Goal: Task Accomplishment & Management: Use online tool/utility

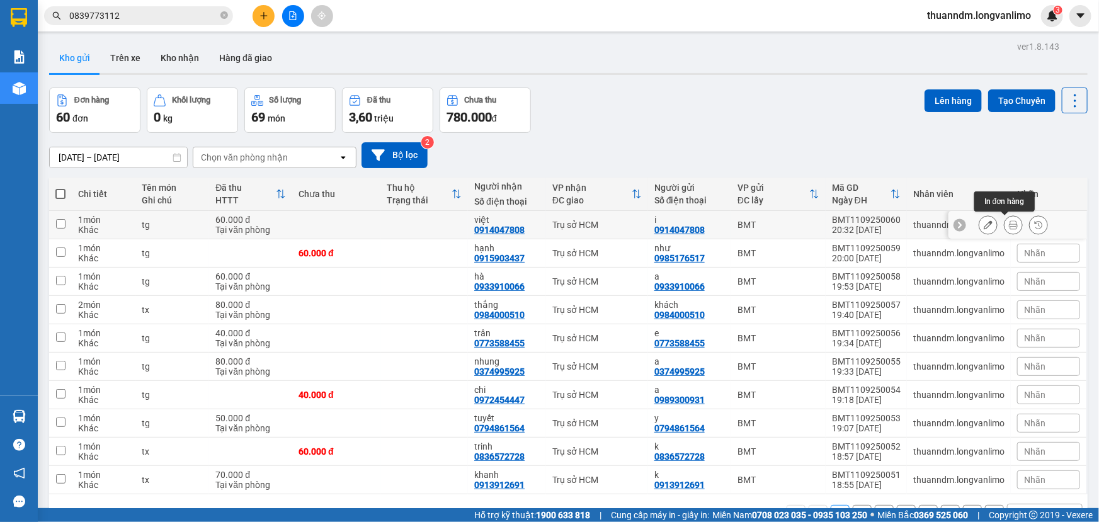
click at [1009, 224] on icon at bounding box center [1013, 225] width 9 height 9
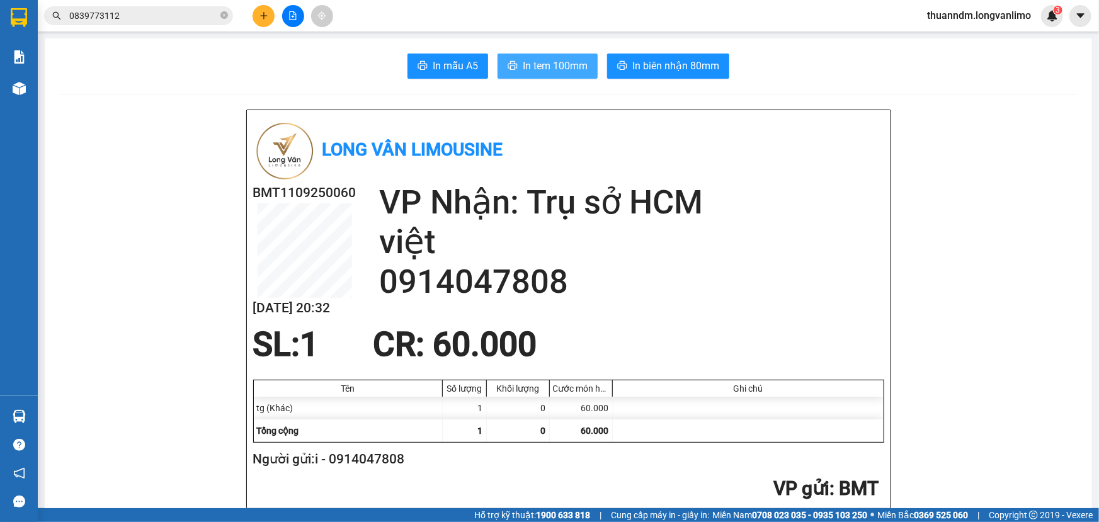
click at [537, 71] on span "In tem 100mm" at bounding box center [555, 66] width 65 height 16
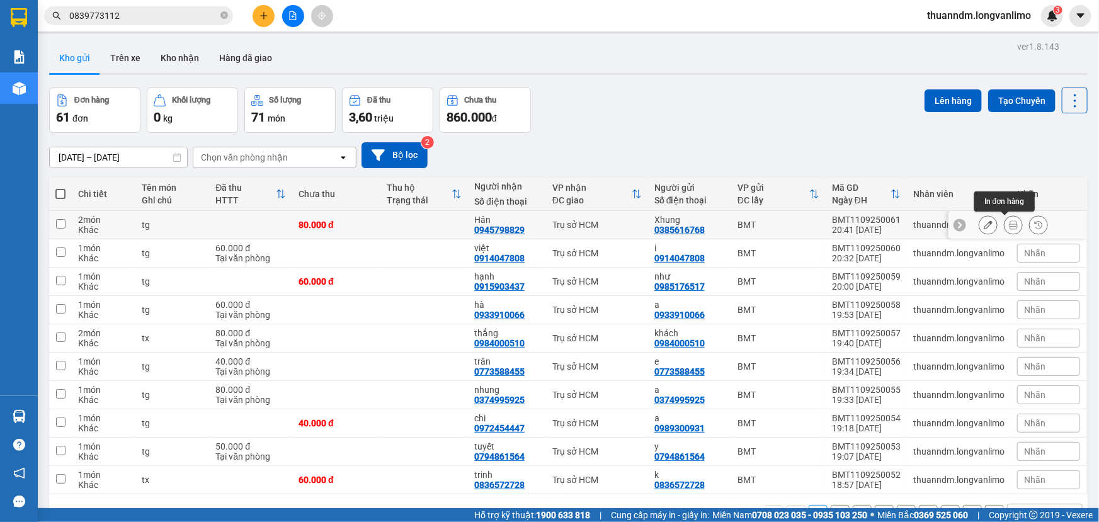
click at [1005, 224] on button at bounding box center [1014, 225] width 18 height 22
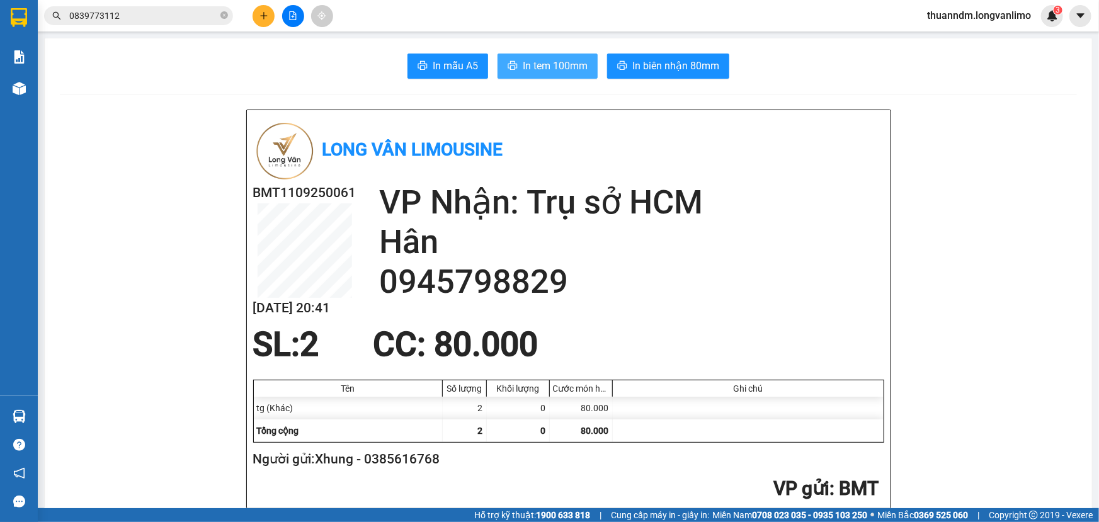
click at [564, 75] on button "In tem 100mm" at bounding box center [548, 66] width 100 height 25
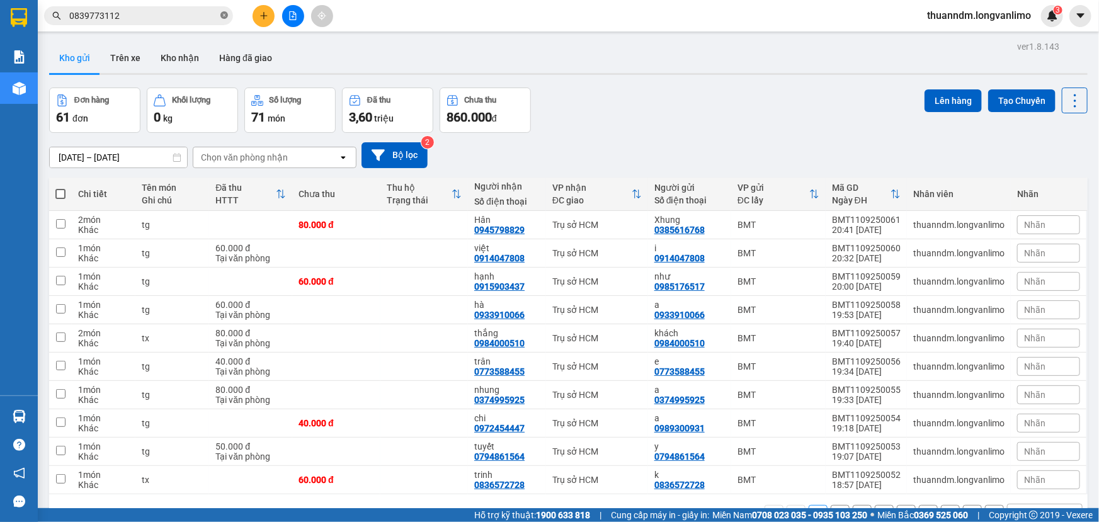
click at [225, 20] on span at bounding box center [225, 16] width 8 height 12
click at [199, 13] on input "text" at bounding box center [143, 16] width 149 height 14
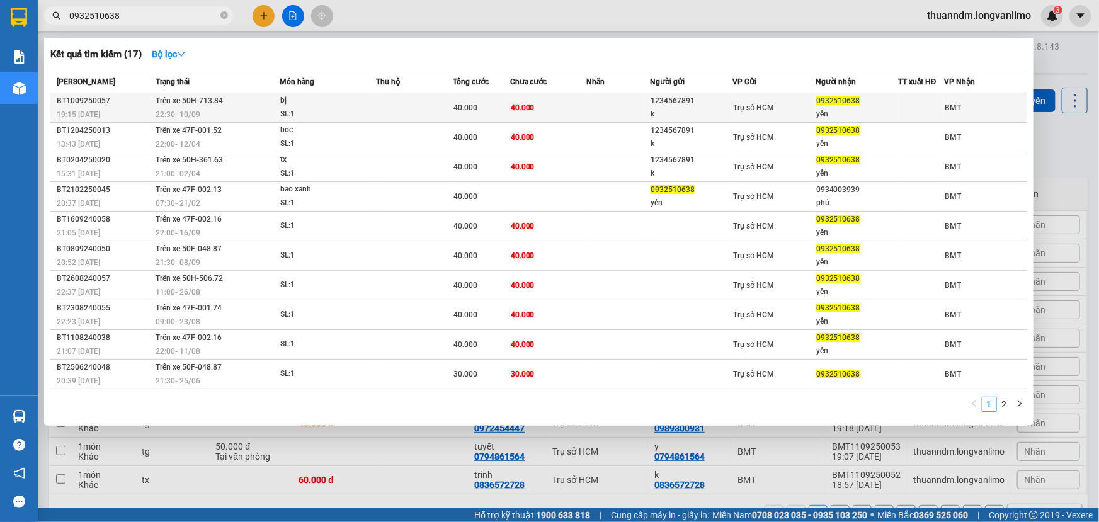
type input "0932510638"
click at [437, 104] on td at bounding box center [414, 108] width 76 height 30
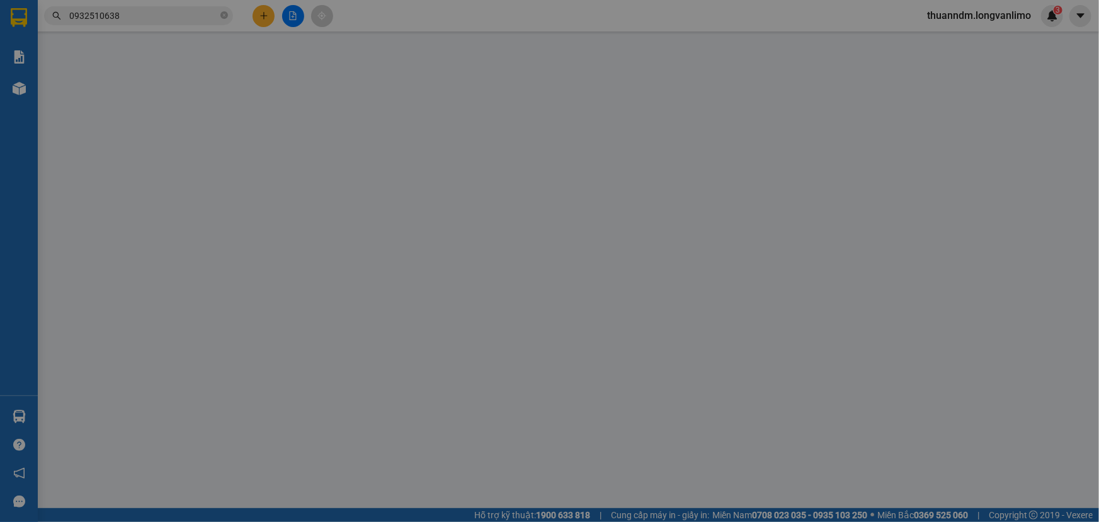
type input "1234567891"
type input "k"
type input "0932510638"
type input "yến"
type input "40.000"
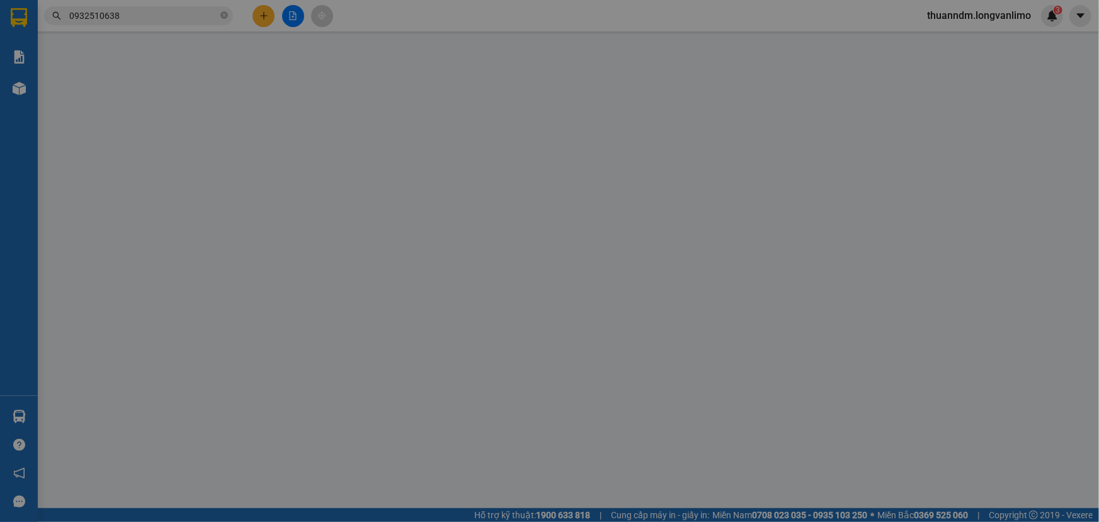
type input "40.000"
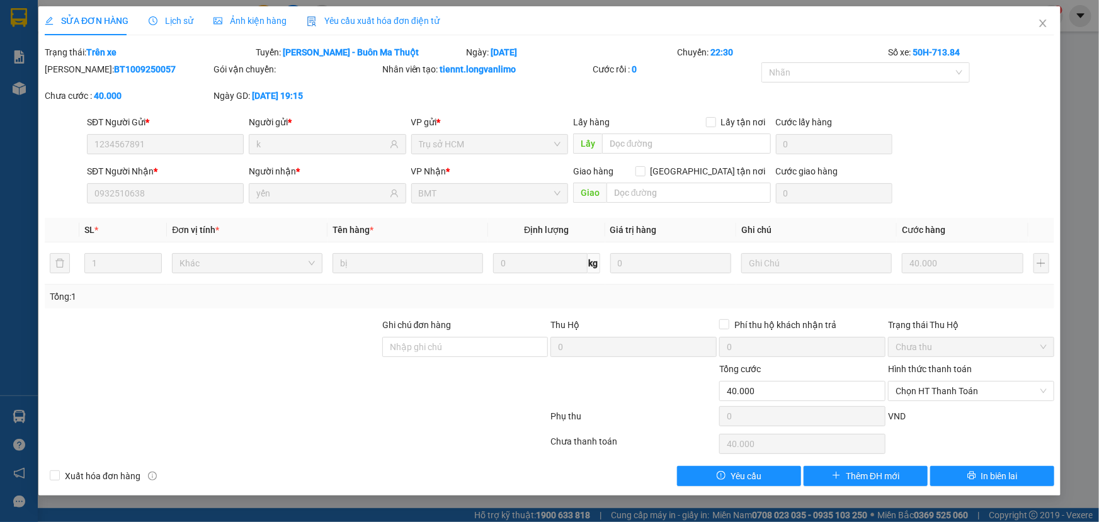
click at [229, 20] on span "Ảnh kiện hàng" at bounding box center [250, 21] width 73 height 10
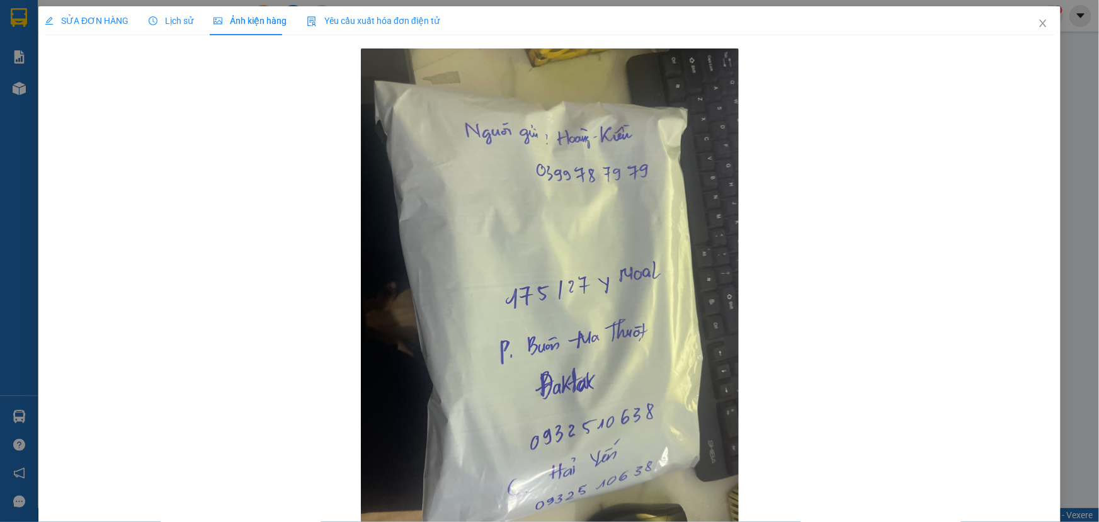
click at [0, 44] on div "SỬA ĐƠN HÀNG Lịch sử Ảnh kiện hàng Yêu cầu xuất hóa đơn điện tử Total Paid Fee …" at bounding box center [549, 261] width 1099 height 522
click at [466, 230] on img at bounding box center [550, 301] width 378 height 504
click at [1038, 28] on icon "close" at bounding box center [1043, 23] width 10 height 10
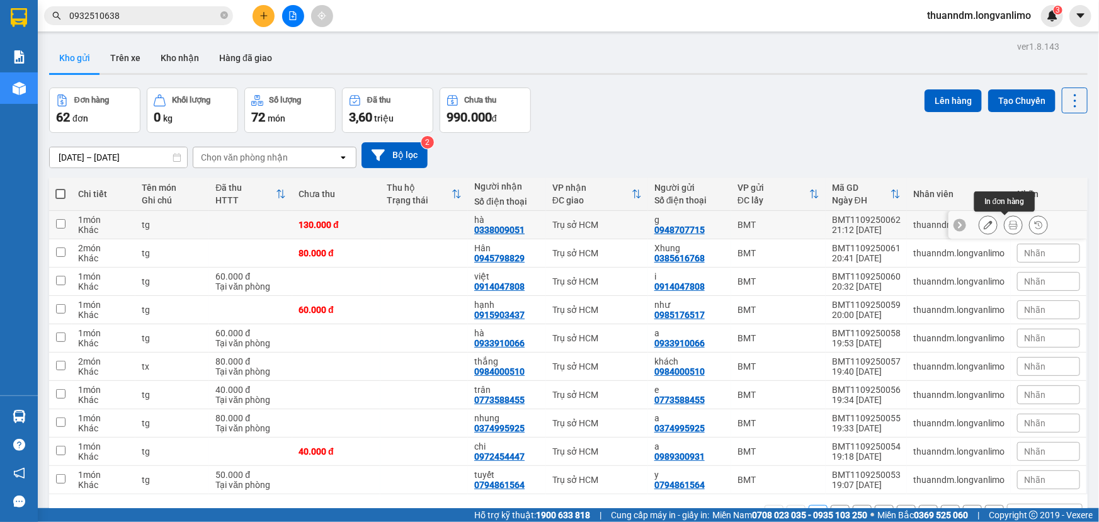
click at [1009, 224] on icon at bounding box center [1013, 225] width 9 height 9
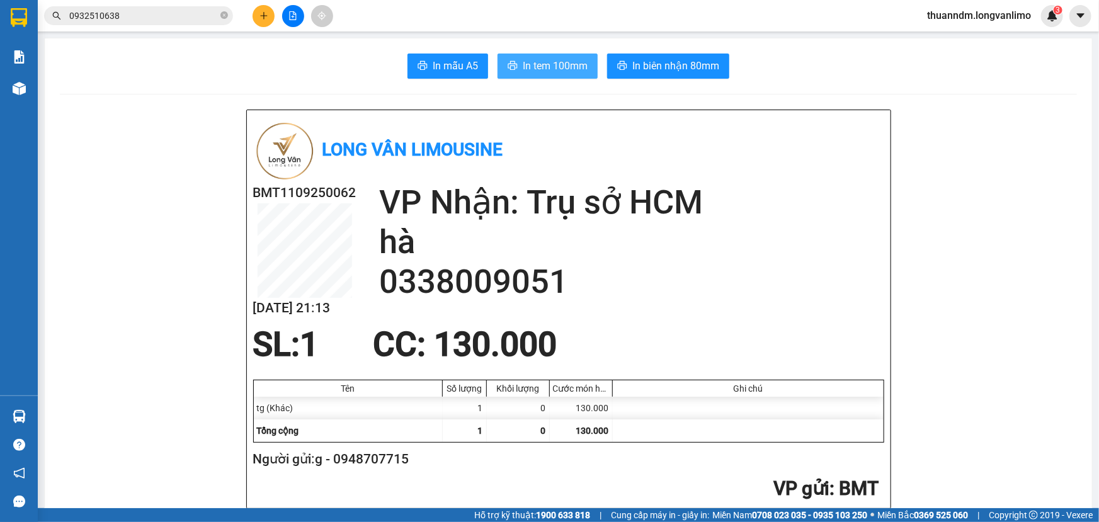
click at [556, 64] on span "In tem 100mm" at bounding box center [555, 66] width 65 height 16
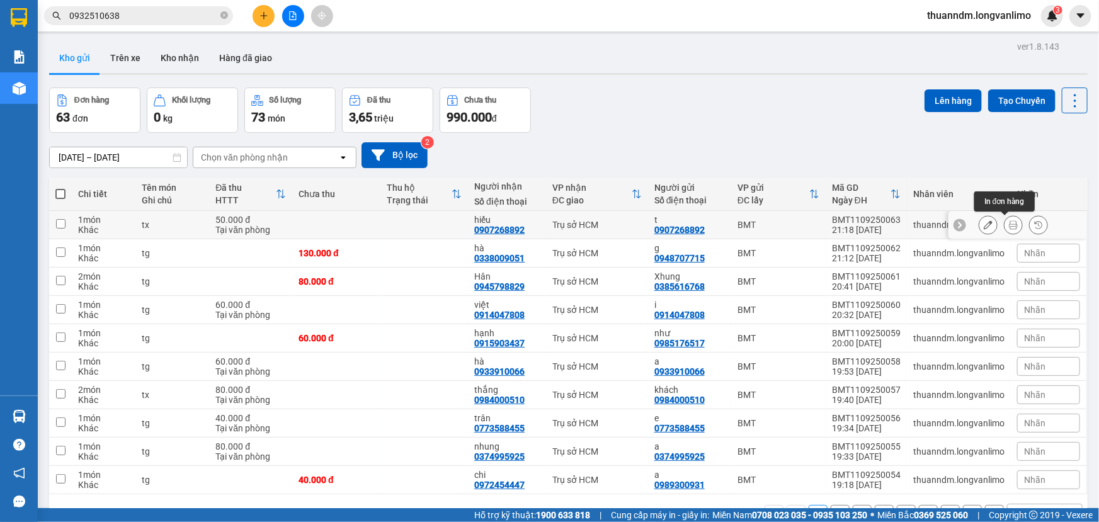
click at [1009, 224] on icon at bounding box center [1013, 225] width 9 height 9
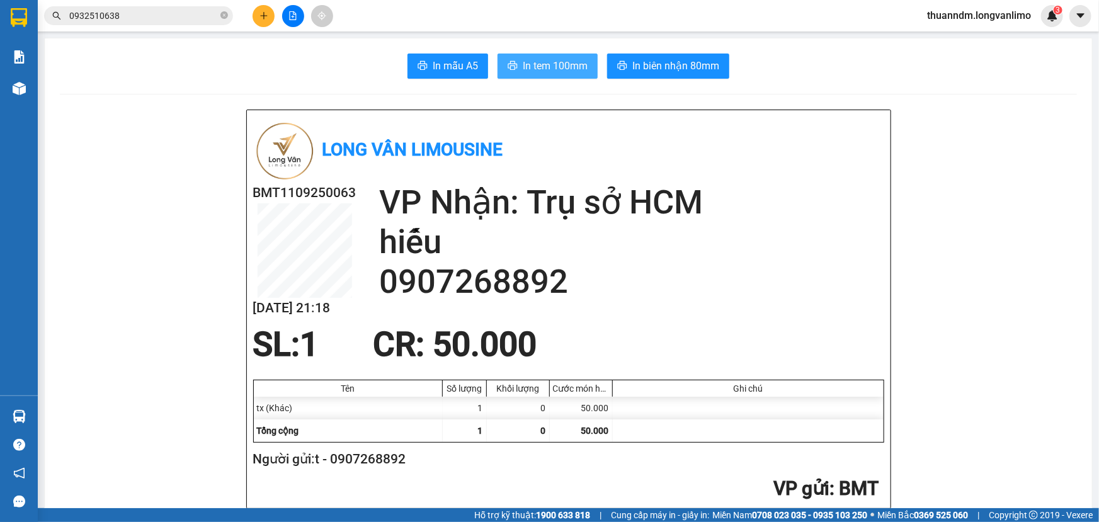
click at [563, 76] on button "In tem 100mm" at bounding box center [548, 66] width 100 height 25
click at [560, 190] on h2 "VP Nhận: Trụ sở HCM" at bounding box center [631, 203] width 505 height 40
click at [166, 16] on input "0932510638" at bounding box center [143, 16] width 149 height 14
type input "0"
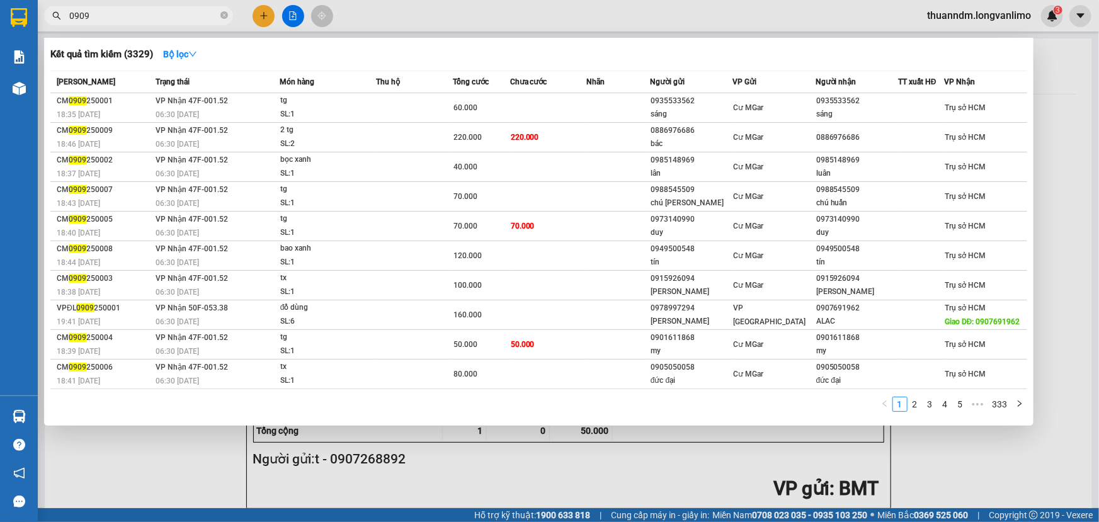
type input "0909"
click at [192, 57] on icon "down" at bounding box center [192, 54] width 9 height 9
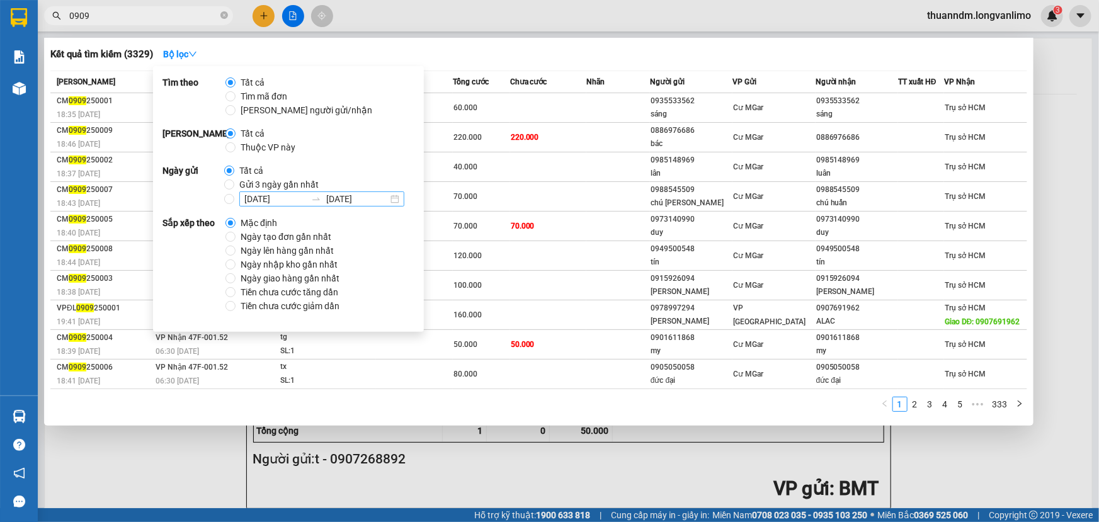
click at [322, 202] on div at bounding box center [316, 199] width 20 height 10
click at [234, 202] on input "[DATE] [DATE]" at bounding box center [229, 199] width 10 height 10
radio input "true"
radio input "false"
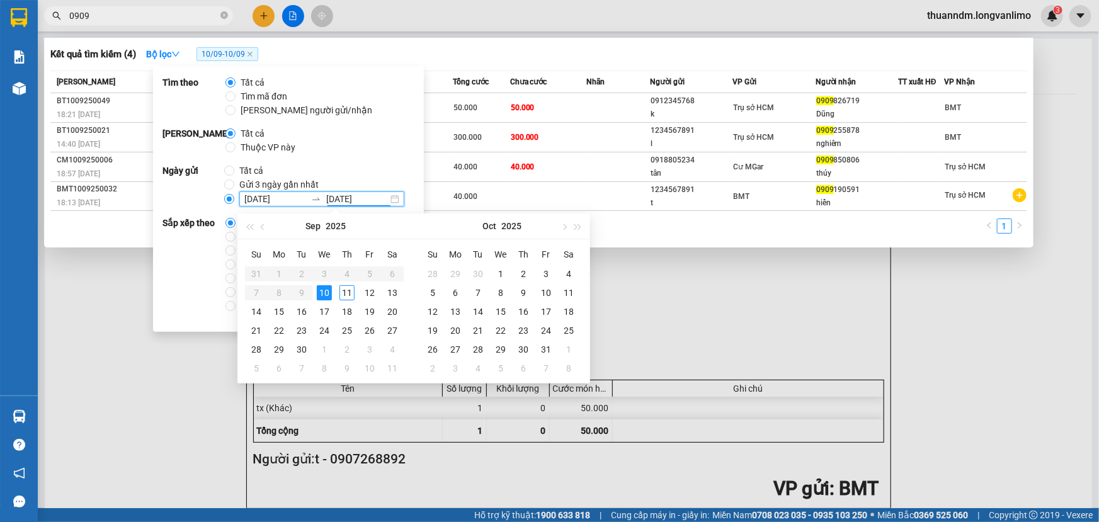
click at [342, 195] on input "[DATE]" at bounding box center [357, 199] width 62 height 14
type input "[DATE]"
click at [346, 289] on div "11" at bounding box center [347, 292] width 15 height 15
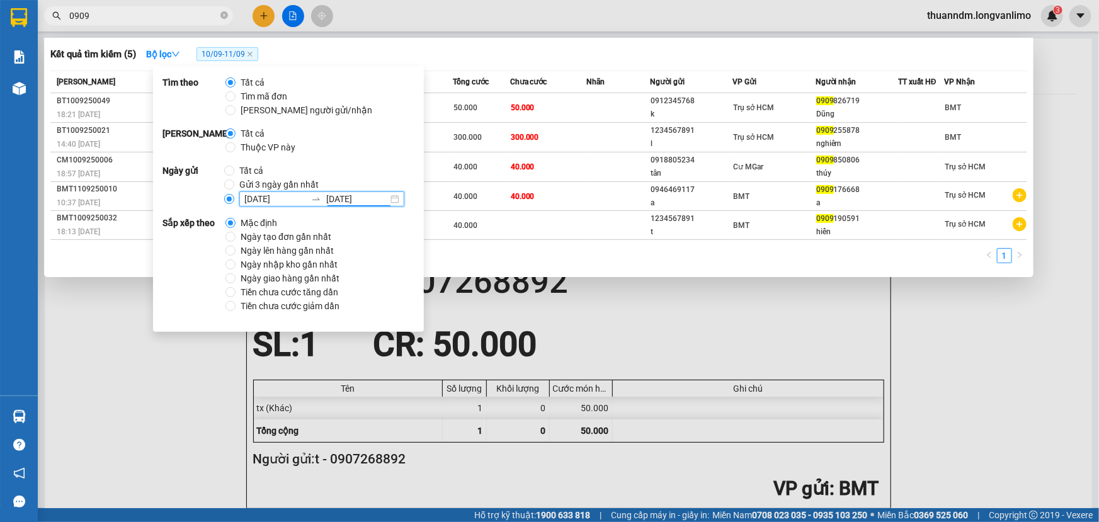
click at [119, 302] on div at bounding box center [549, 261] width 1099 height 522
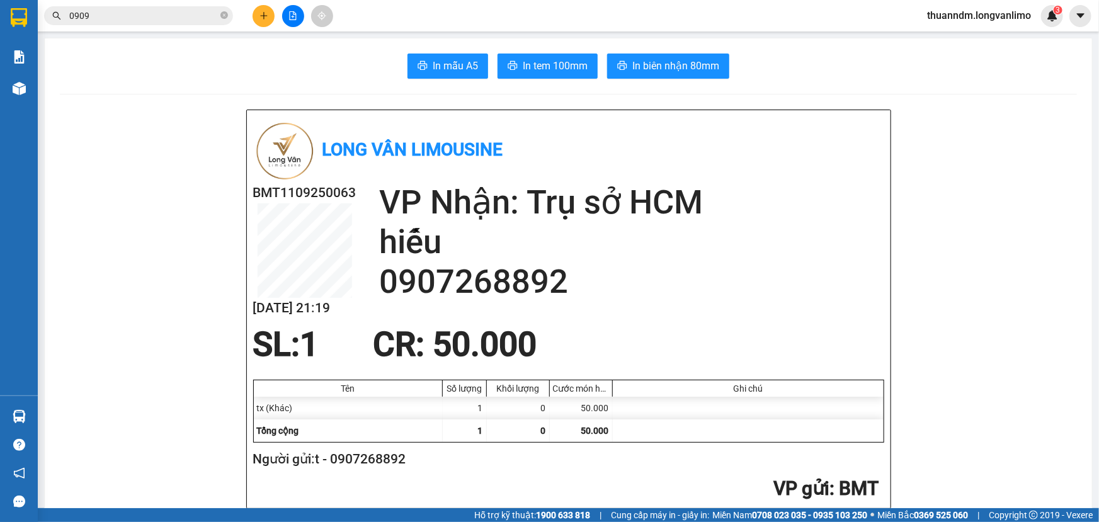
click at [141, 18] on input "0909" at bounding box center [143, 16] width 149 height 14
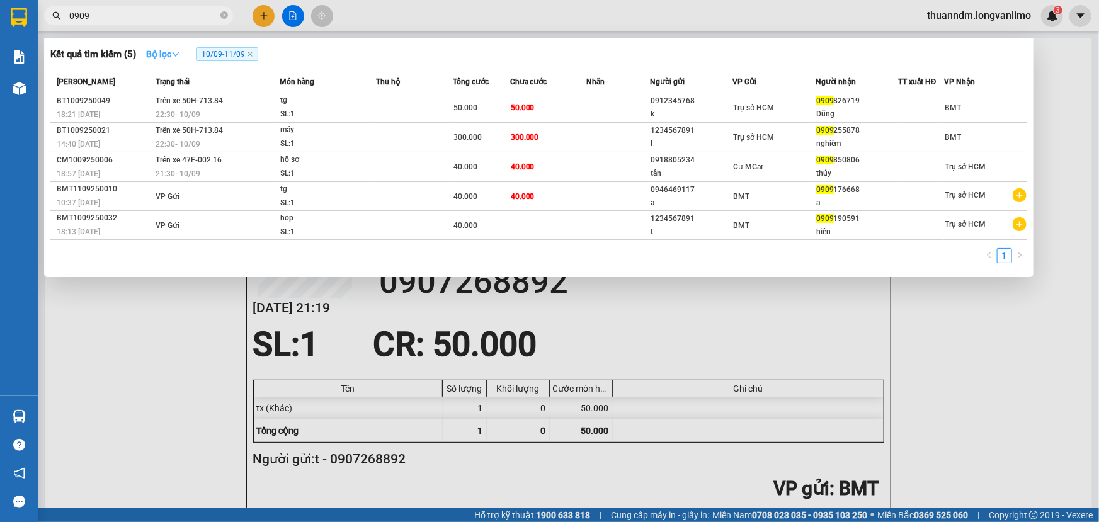
click at [175, 51] on icon "down" at bounding box center [175, 54] width 9 height 9
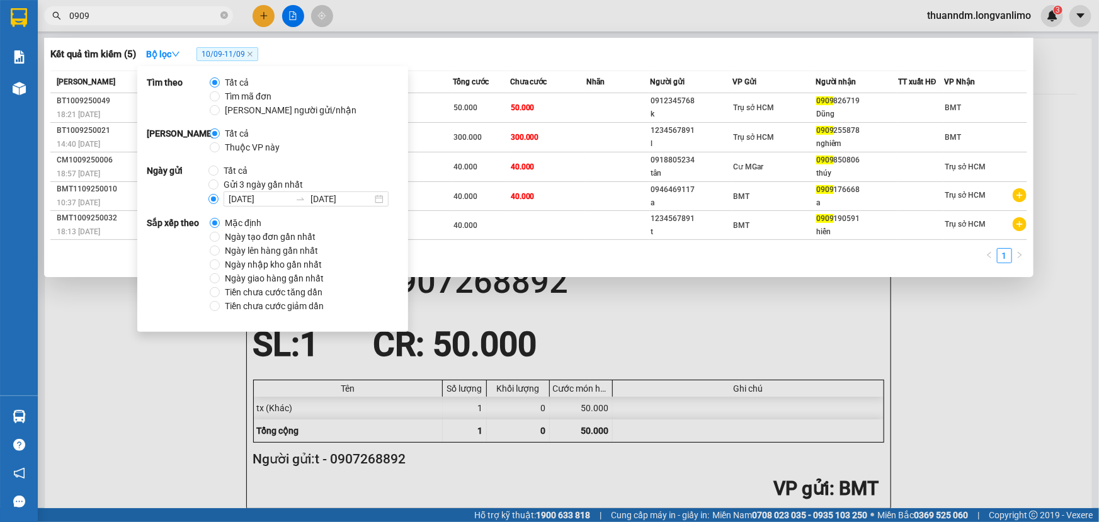
click at [66, 391] on div at bounding box center [549, 261] width 1099 height 522
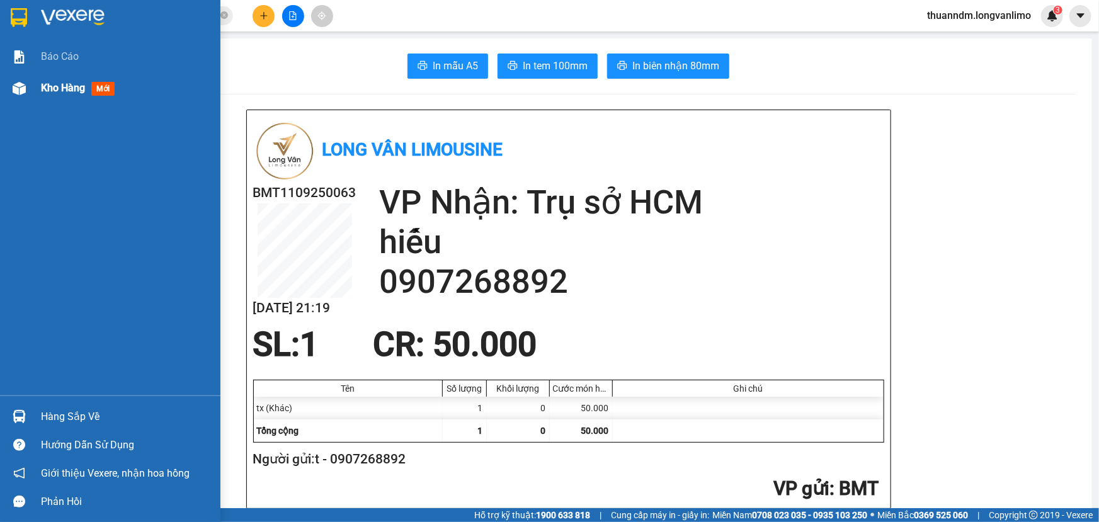
click at [18, 86] on img at bounding box center [19, 88] width 13 height 13
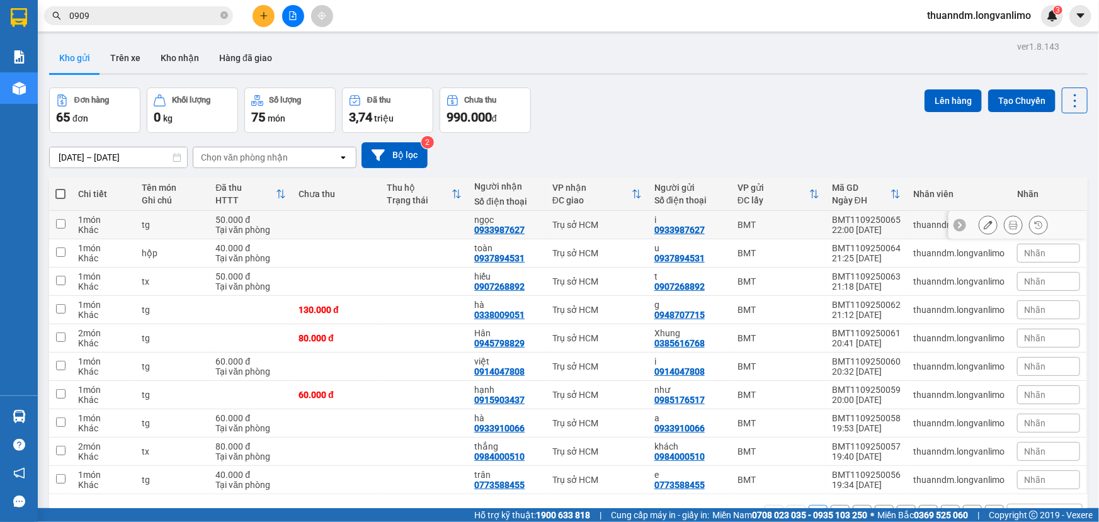
click at [58, 221] on input "checkbox" at bounding box center [60, 223] width 9 height 9
checkbox input "true"
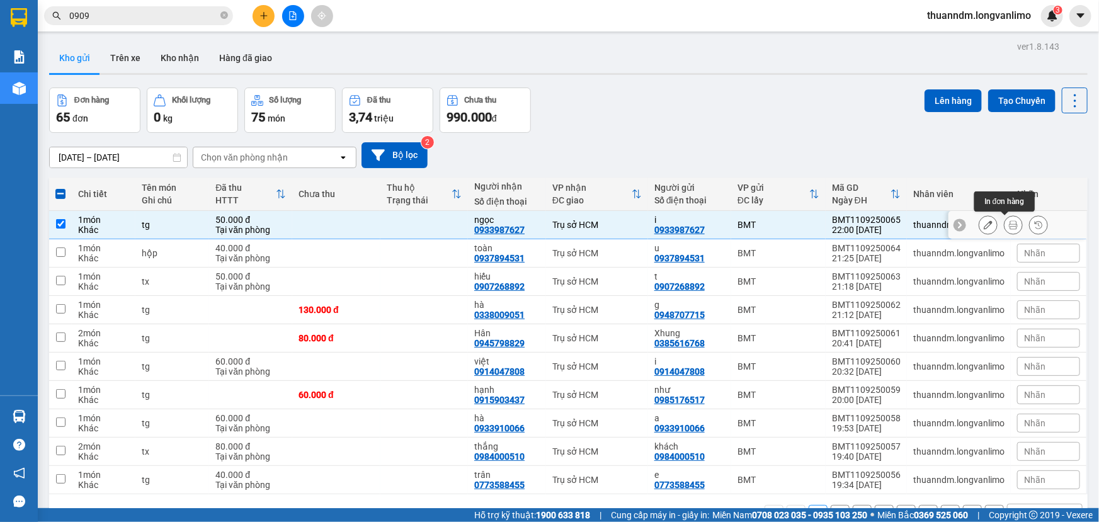
click at [1009, 222] on icon at bounding box center [1013, 225] width 9 height 9
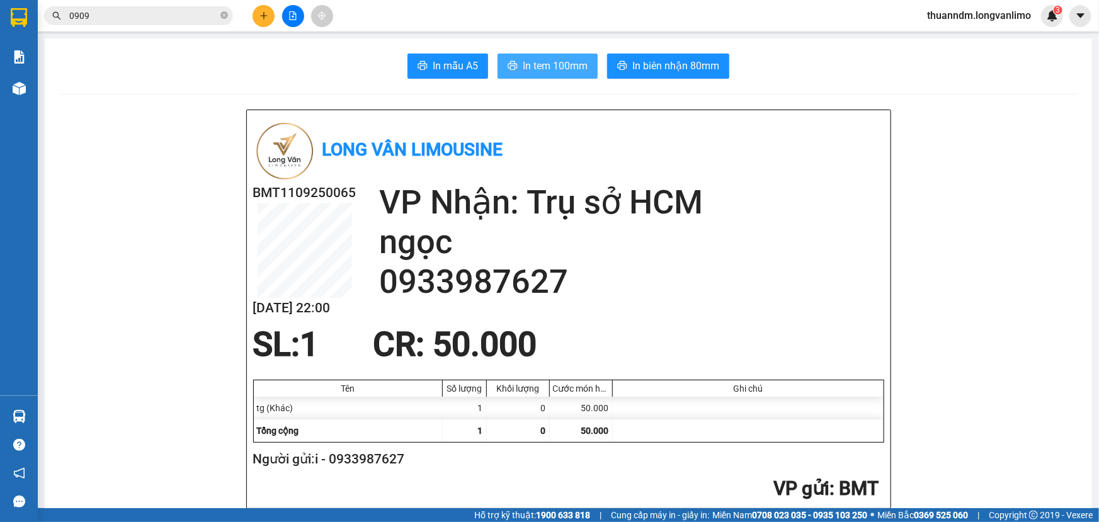
click at [566, 59] on span "In tem 100mm" at bounding box center [555, 66] width 65 height 16
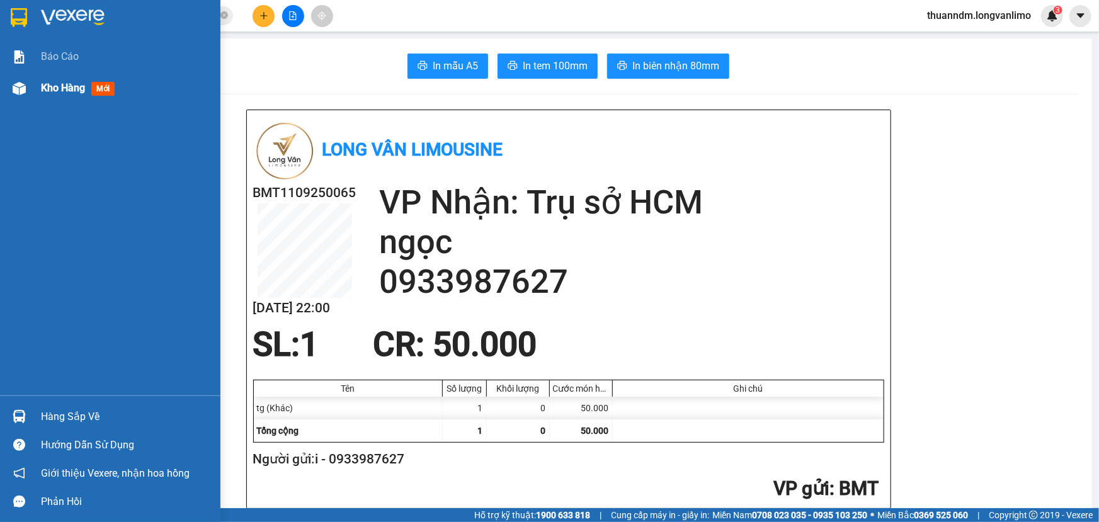
click at [43, 91] on span "Kho hàng" at bounding box center [63, 88] width 44 height 12
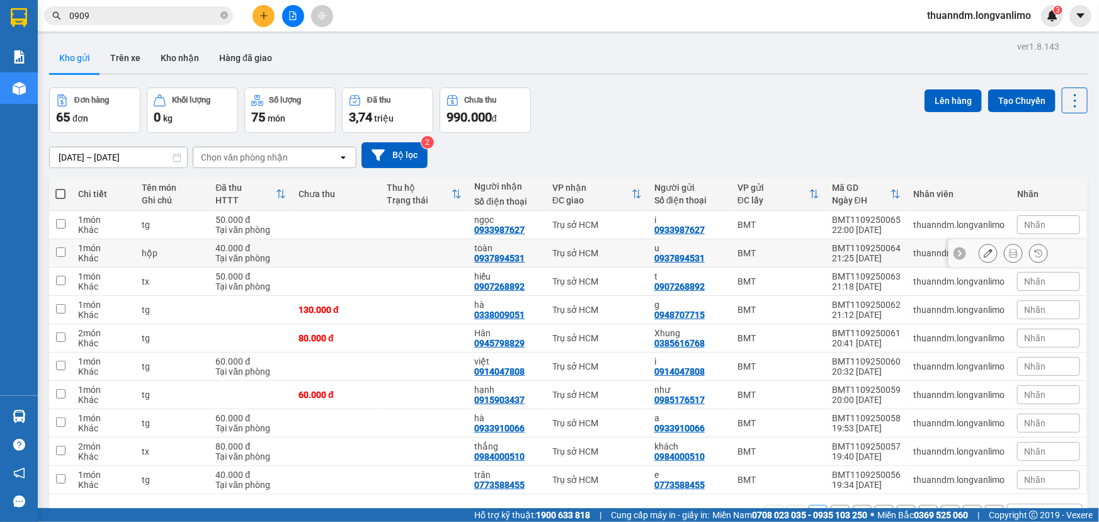
click at [60, 252] on input "checkbox" at bounding box center [60, 252] width 9 height 9
checkbox input "true"
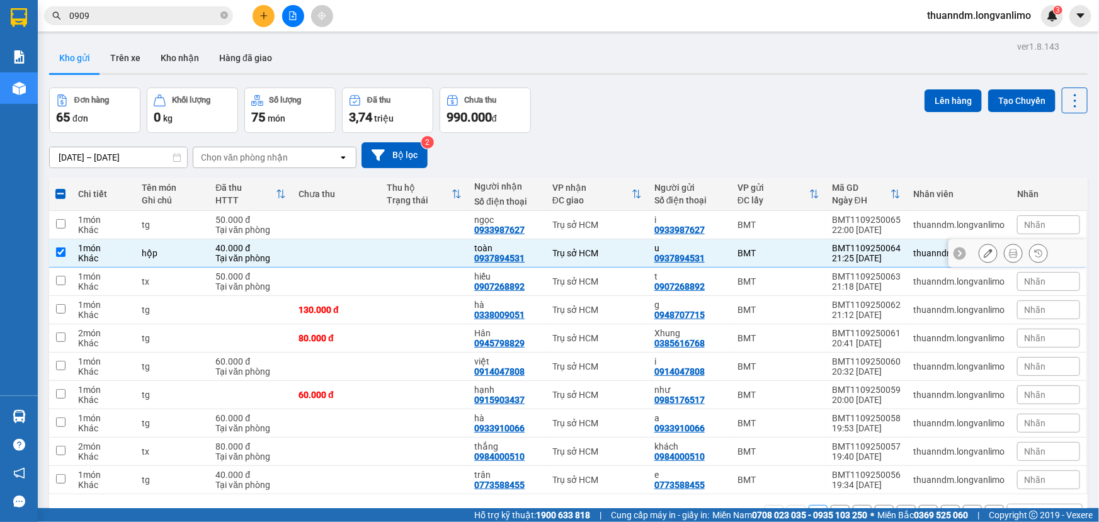
click at [1008, 258] on button at bounding box center [1014, 254] width 18 height 22
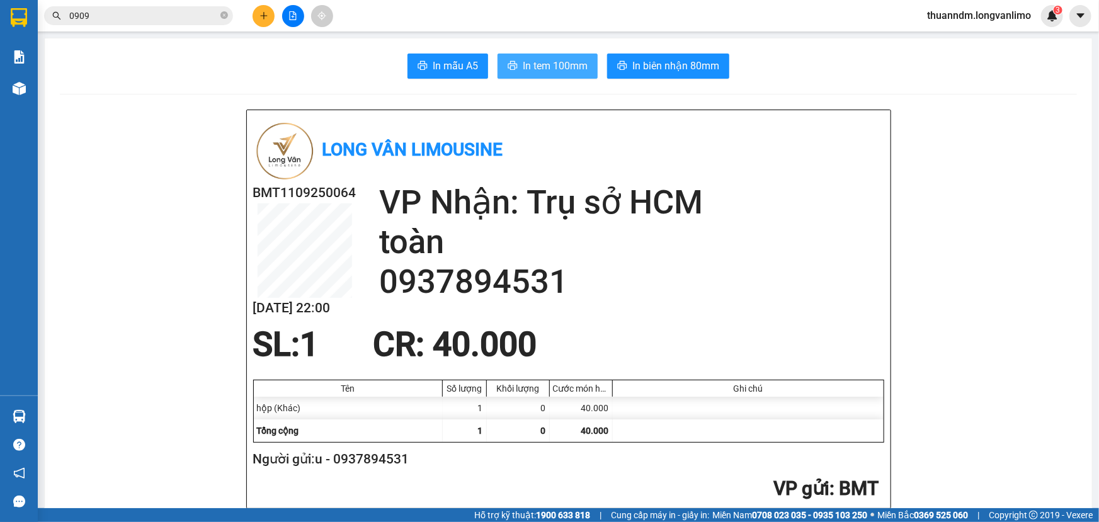
click at [539, 72] on span "In tem 100mm" at bounding box center [555, 66] width 65 height 16
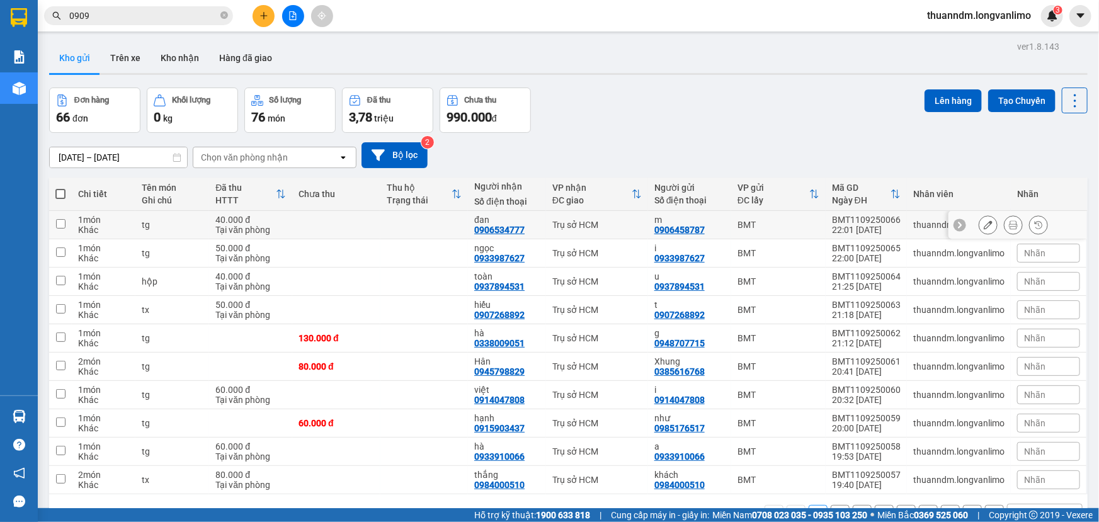
click at [1009, 226] on icon at bounding box center [1013, 225] width 9 height 9
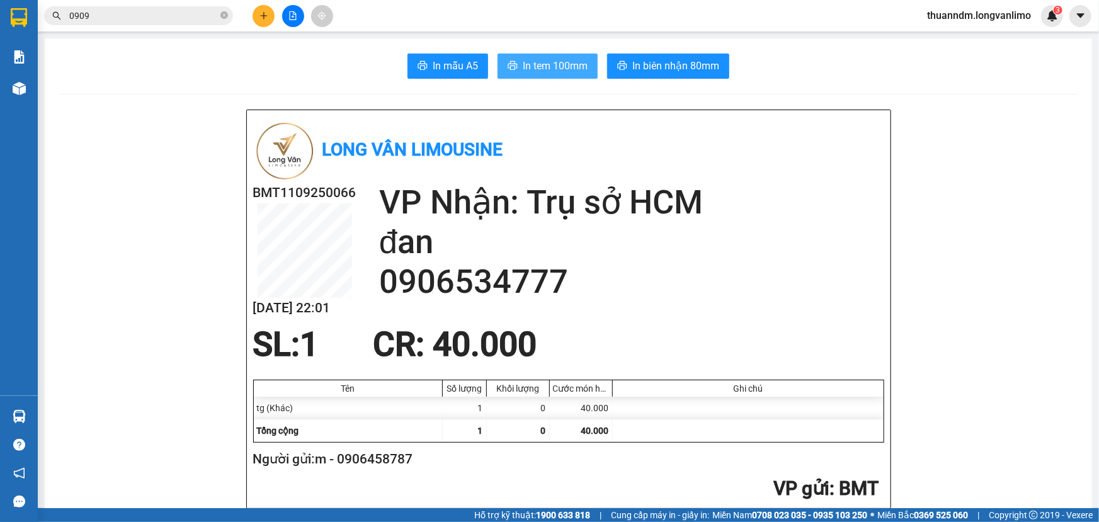
click at [571, 68] on span "In tem 100mm" at bounding box center [555, 66] width 65 height 16
click at [849, 463] on h2 "Người gửi: m - 0906458787" at bounding box center [566, 459] width 626 height 21
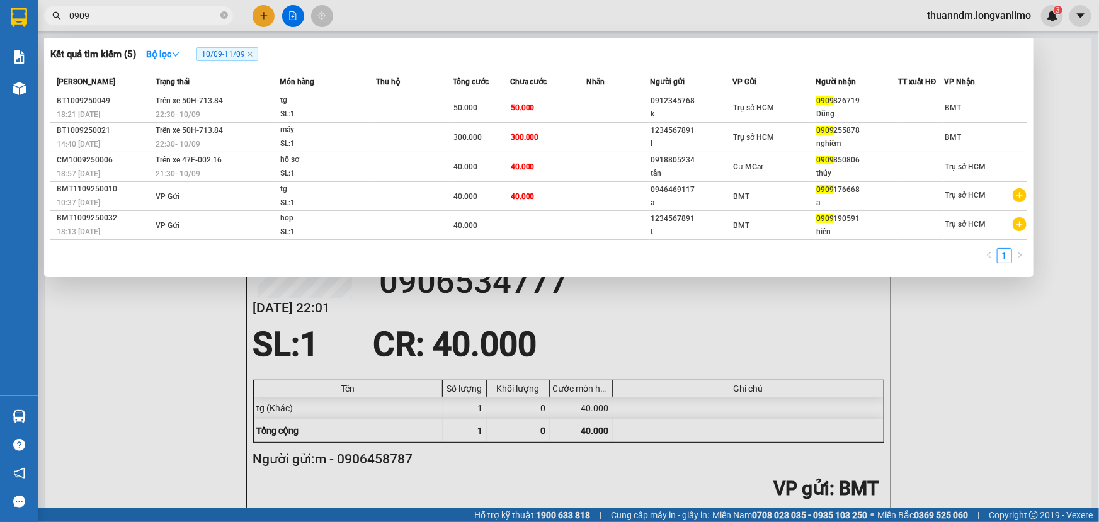
click at [164, 12] on input "0909" at bounding box center [143, 16] width 149 height 14
type input "0"
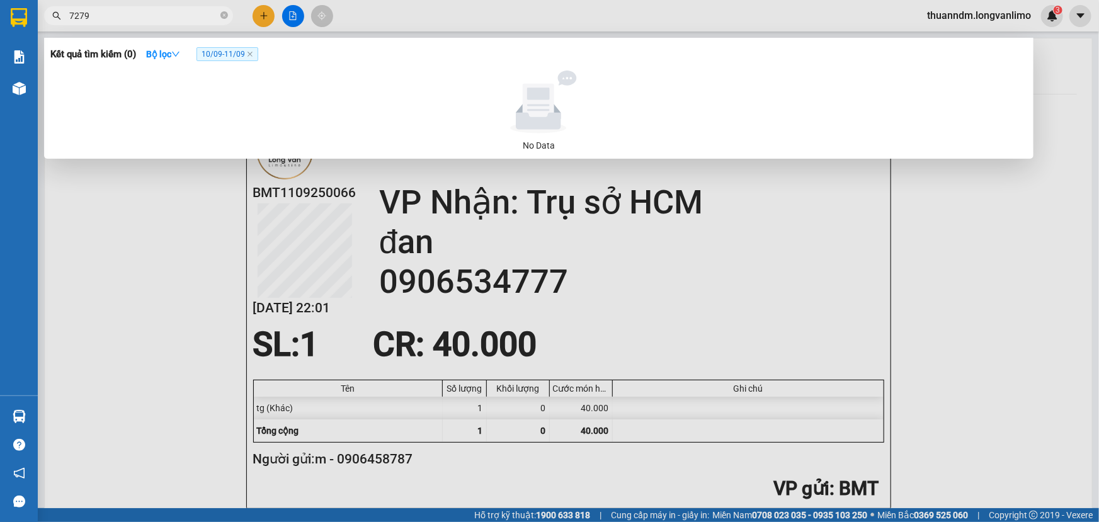
type input "7279"
click at [219, 53] on span "10/09 - 11/09" at bounding box center [228, 54] width 62 height 14
click at [253, 54] on icon "close" at bounding box center [250, 54] width 6 height 6
radio input "true"
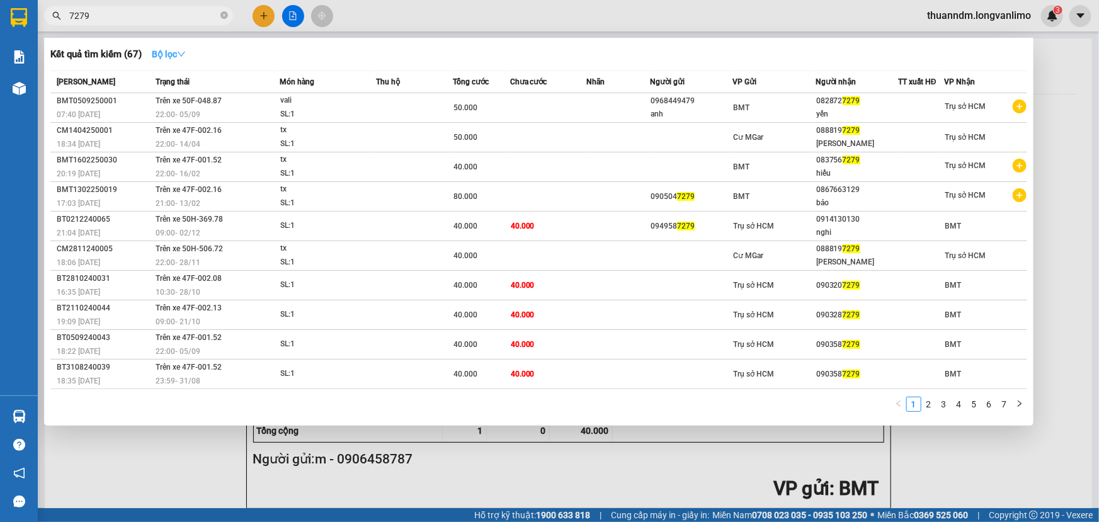
click at [170, 51] on strong "Bộ lọc" at bounding box center [169, 54] width 34 height 10
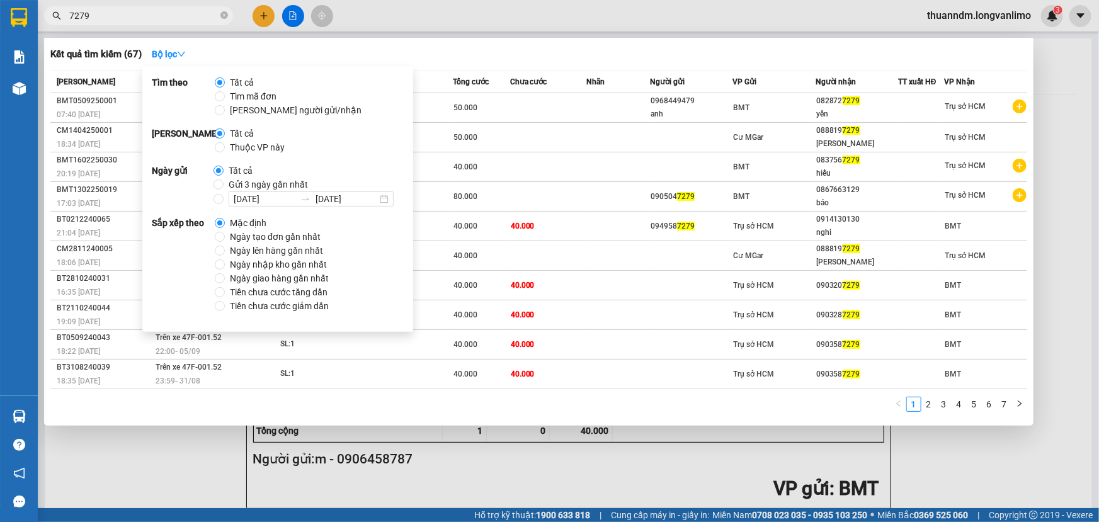
click at [308, 32] on div at bounding box center [549, 261] width 1099 height 522
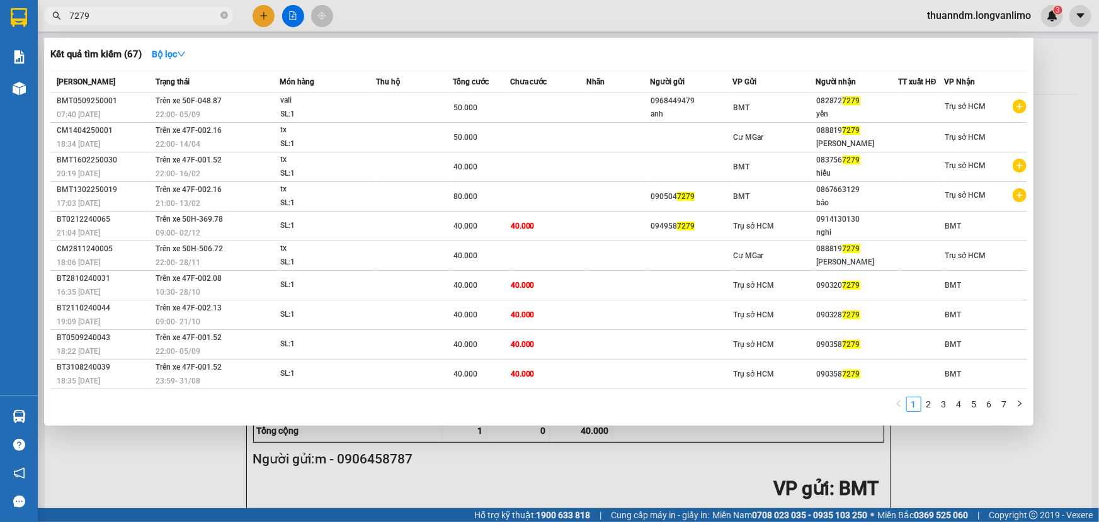
click at [120, 12] on input "7279" at bounding box center [143, 16] width 149 height 14
click at [150, 443] on div at bounding box center [549, 261] width 1099 height 522
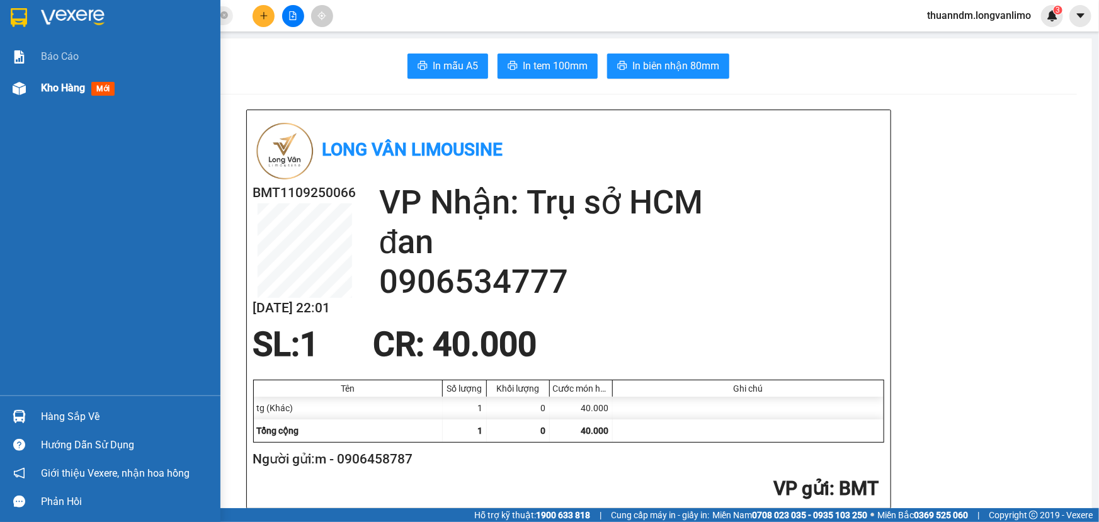
click at [14, 82] on img at bounding box center [19, 88] width 13 height 13
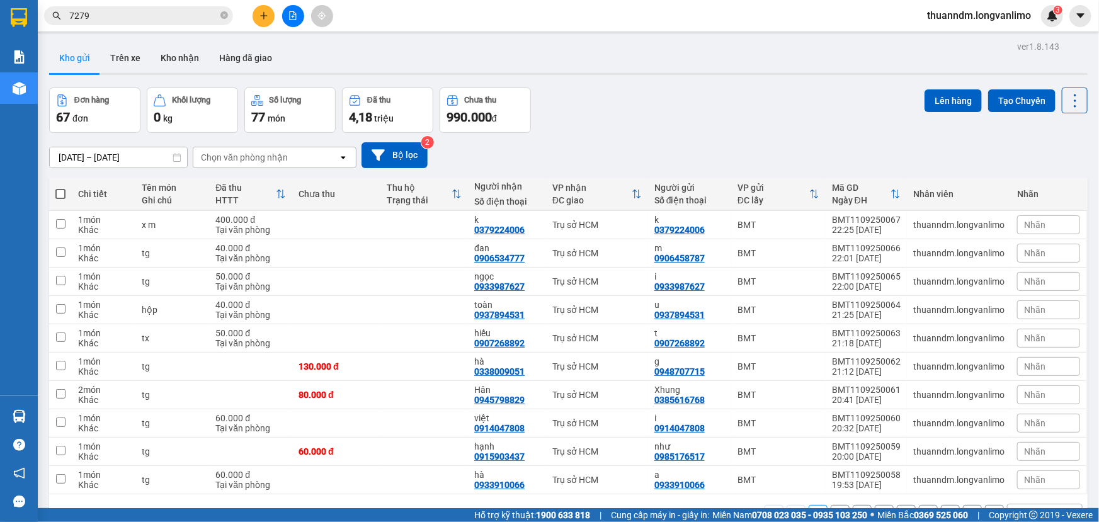
click at [175, 25] on div "Kết quả tìm kiếm ( 67 ) Bộ lọc Mã ĐH Trạng thái Món hàng Thu hộ Tổng cước Chưa …" at bounding box center [123, 16] width 246 height 22
click at [146, 18] on input "7279" at bounding box center [143, 16] width 149 height 14
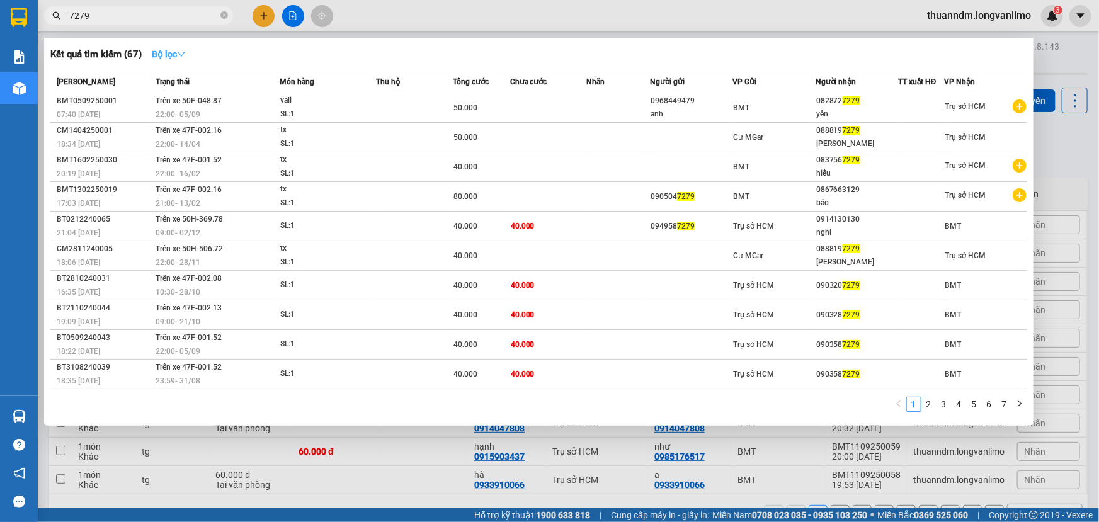
click at [164, 49] on strong "Bộ lọc" at bounding box center [169, 54] width 34 height 10
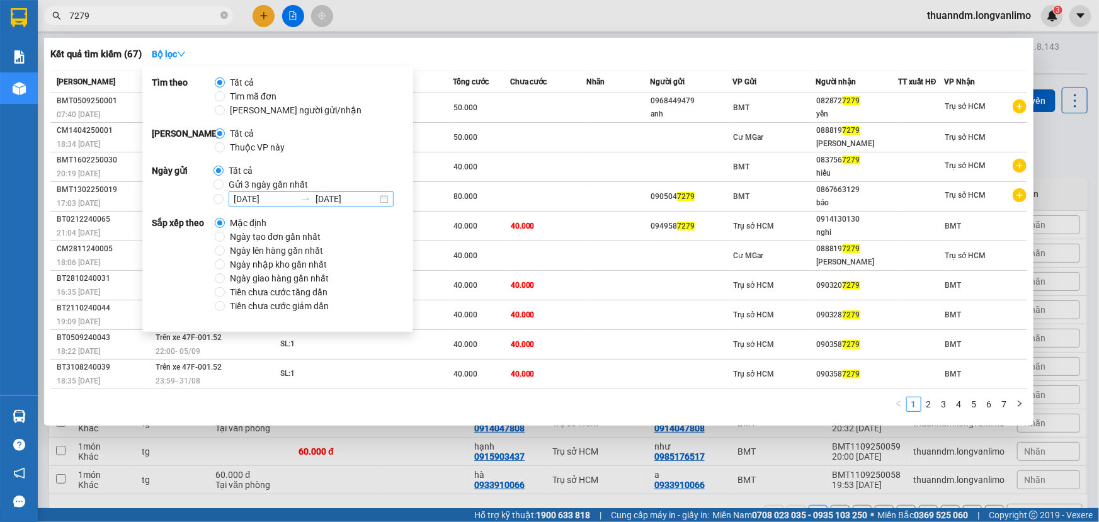
click at [314, 199] on div at bounding box center [305, 199] width 20 height 10
click at [224, 199] on input "[DATE] [DATE]" at bounding box center [219, 199] width 10 height 10
radio input "true"
radio input "false"
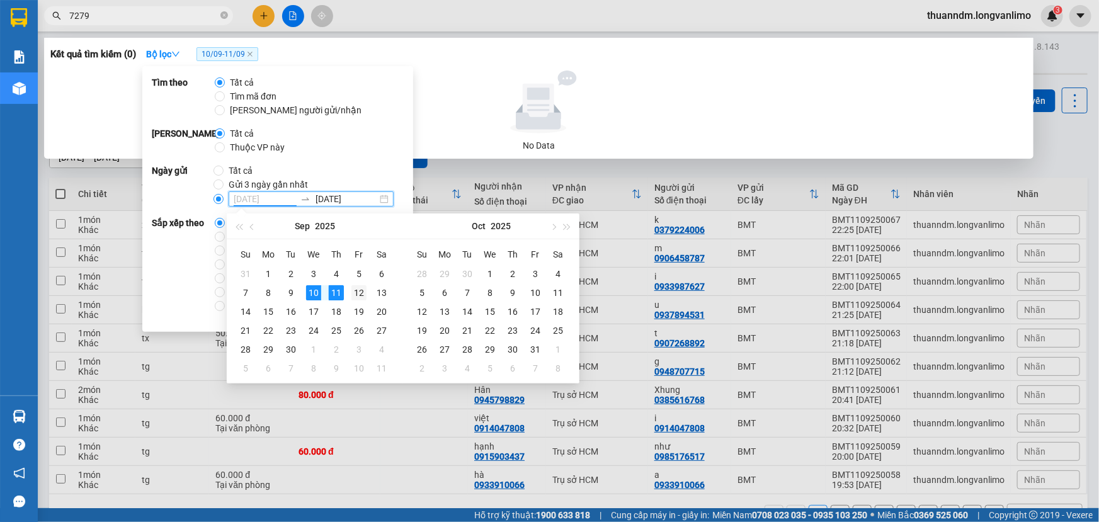
type input "[DATE]"
click at [360, 293] on div "12" at bounding box center [359, 292] width 15 height 15
click at [619, 120] on div at bounding box center [538, 102] width 967 height 63
type input "[DATE]"
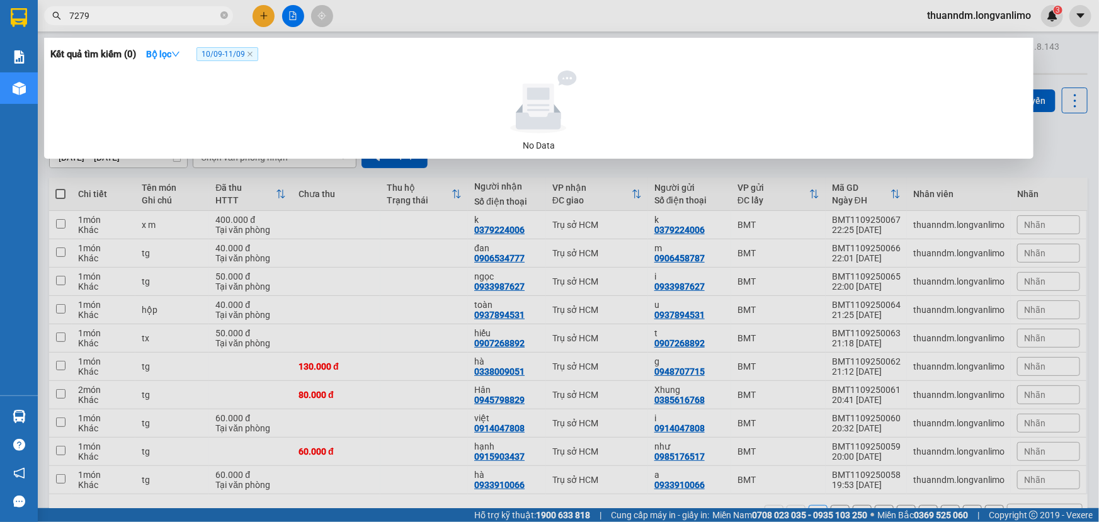
click at [239, 56] on span "10/09 - 11/09" at bounding box center [228, 54] width 62 height 14
click at [209, 50] on span "10/09 - 11/09" at bounding box center [228, 54] width 62 height 14
click at [232, 44] on div "Kết quả tìm kiếm ( 0 ) Bộ lọc 10/09 - 11/09" at bounding box center [538, 54] width 977 height 20
click at [251, 59] on span "10/09 - 11/09" at bounding box center [228, 54] width 62 height 14
click at [252, 53] on icon "close" at bounding box center [250, 54] width 6 height 6
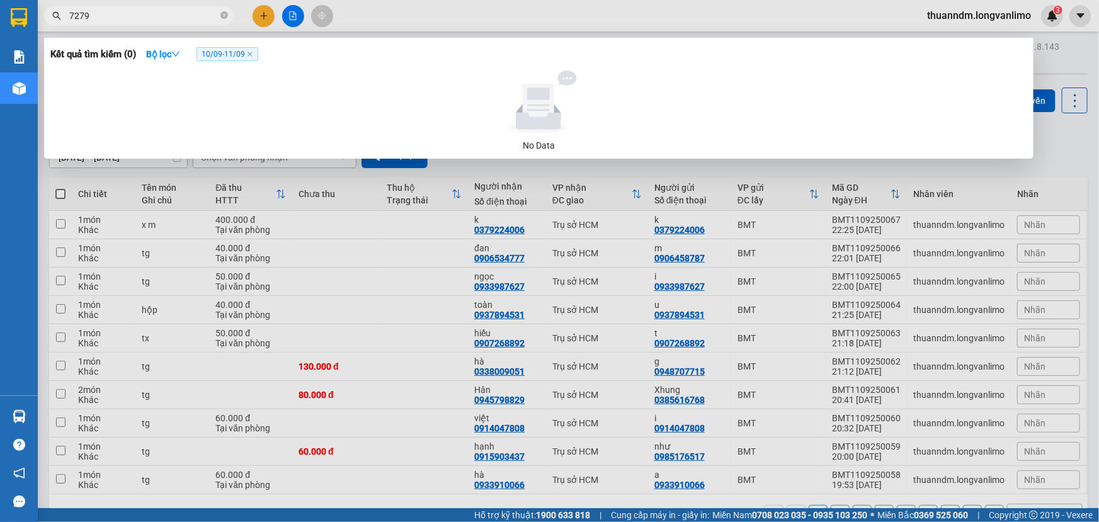
radio input "true"
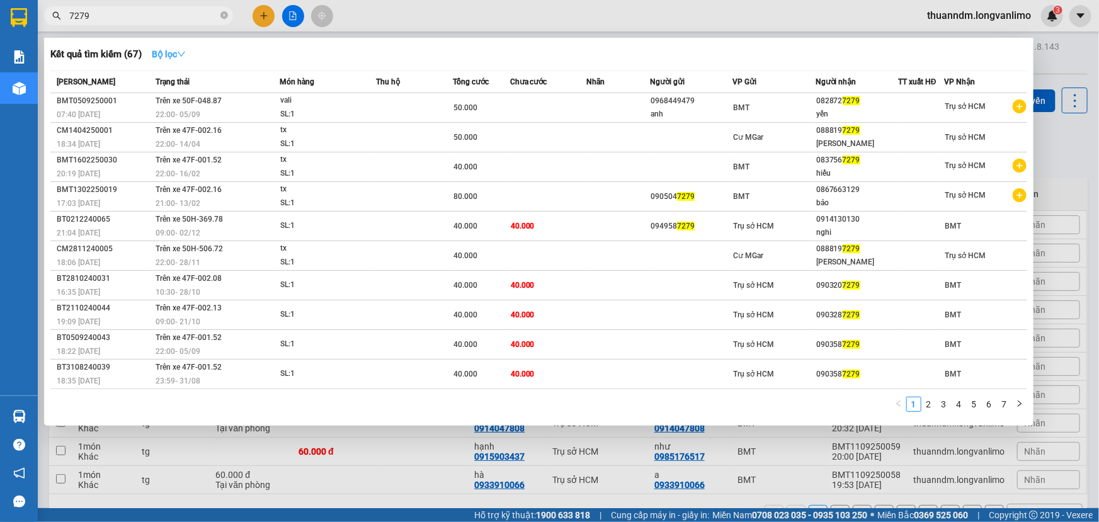
click at [171, 54] on strong "Bộ lọc" at bounding box center [169, 54] width 34 height 10
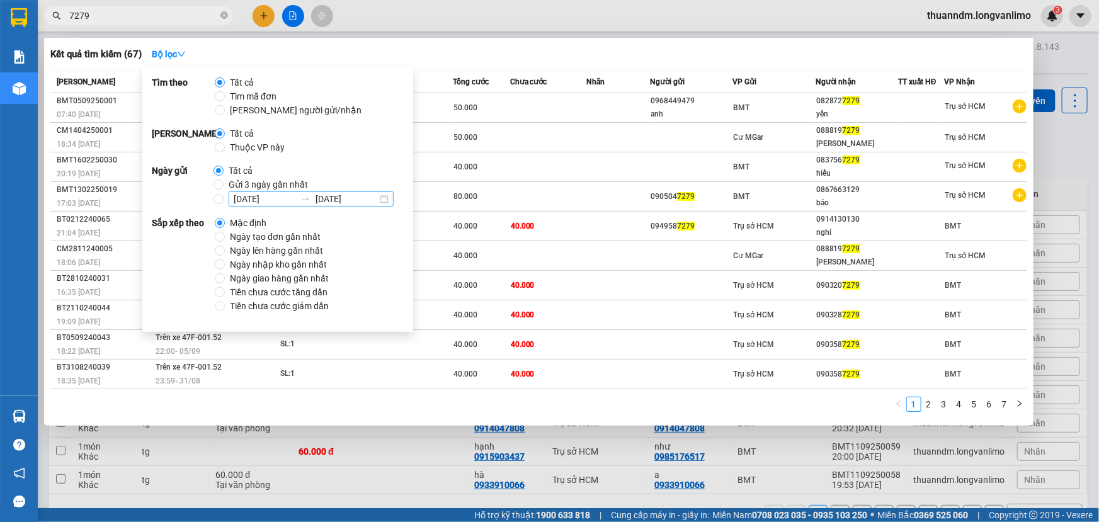
click at [387, 199] on div "[DATE] [DATE]" at bounding box center [311, 199] width 165 height 15
click at [224, 199] on input "[DATE] [DATE]" at bounding box center [219, 199] width 10 height 10
radio input "true"
radio input "false"
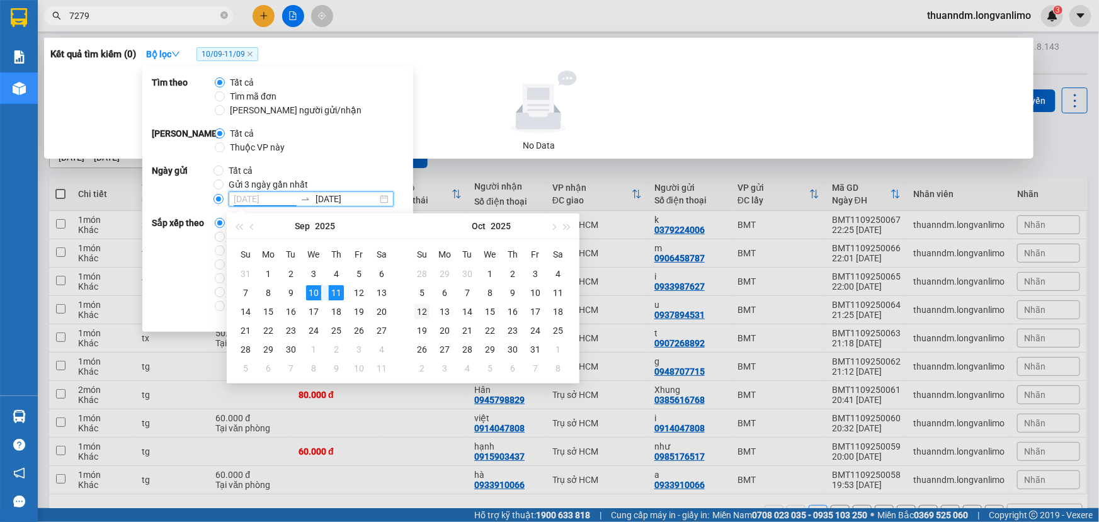
type input "[DATE]"
click at [425, 313] on div "12" at bounding box center [422, 311] width 15 height 15
type input "[DATE]"
click at [440, 314] on div "13" at bounding box center [444, 311] width 15 height 15
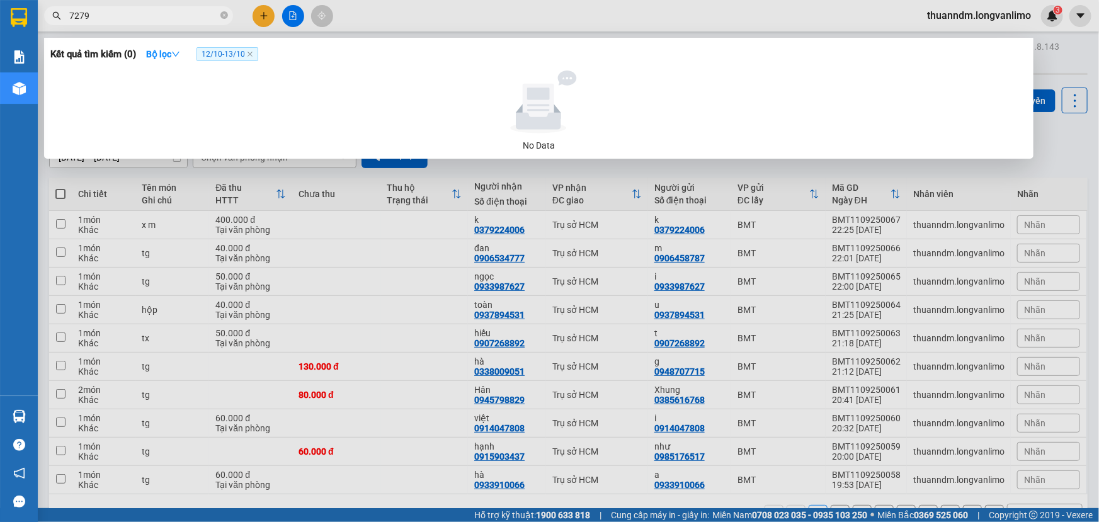
click at [359, 50] on div "Kết quả tìm kiếm ( 0 ) Bộ lọc 12/10 - 13/10" at bounding box center [538, 54] width 977 height 20
click at [160, 9] on input "7279" at bounding box center [143, 16] width 149 height 14
type input "7"
type input "9"
click at [255, 50] on span "12/10 - 13/10" at bounding box center [228, 54] width 62 height 14
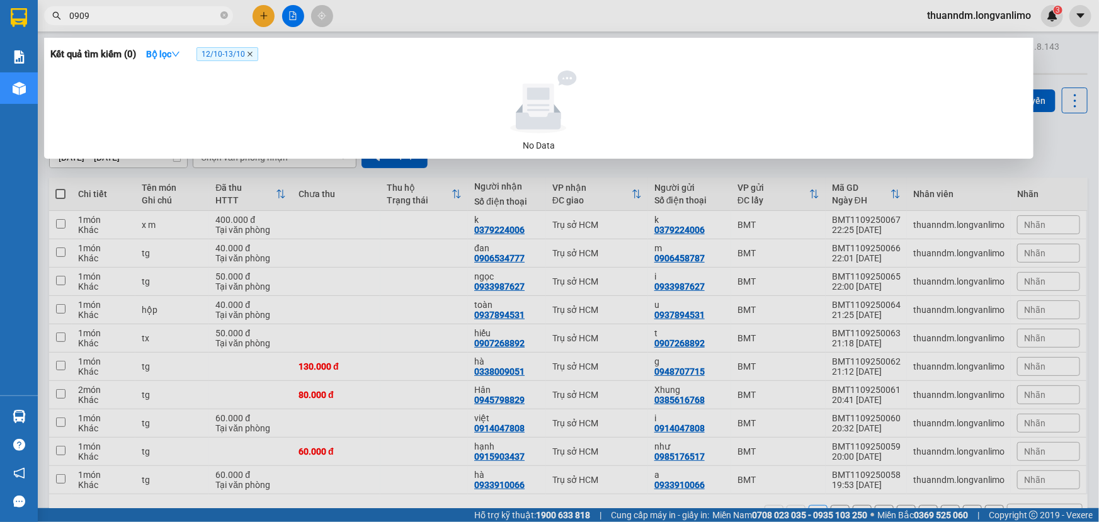
click at [251, 56] on icon "close" at bounding box center [250, 54] width 6 height 6
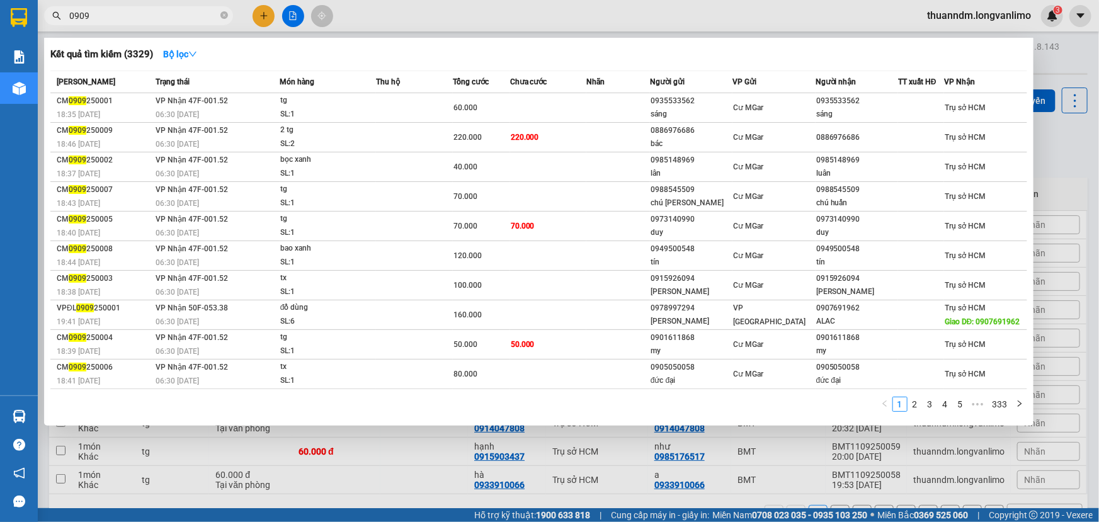
click at [183, 13] on input "0909" at bounding box center [143, 16] width 149 height 14
type input "0"
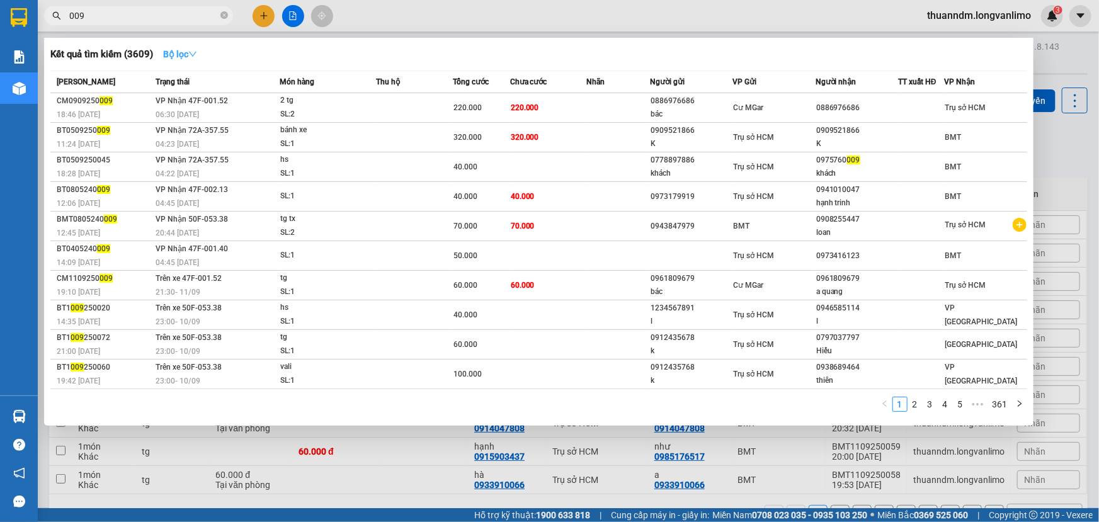
type input "009"
click at [196, 57] on icon "down" at bounding box center [192, 54] width 9 height 9
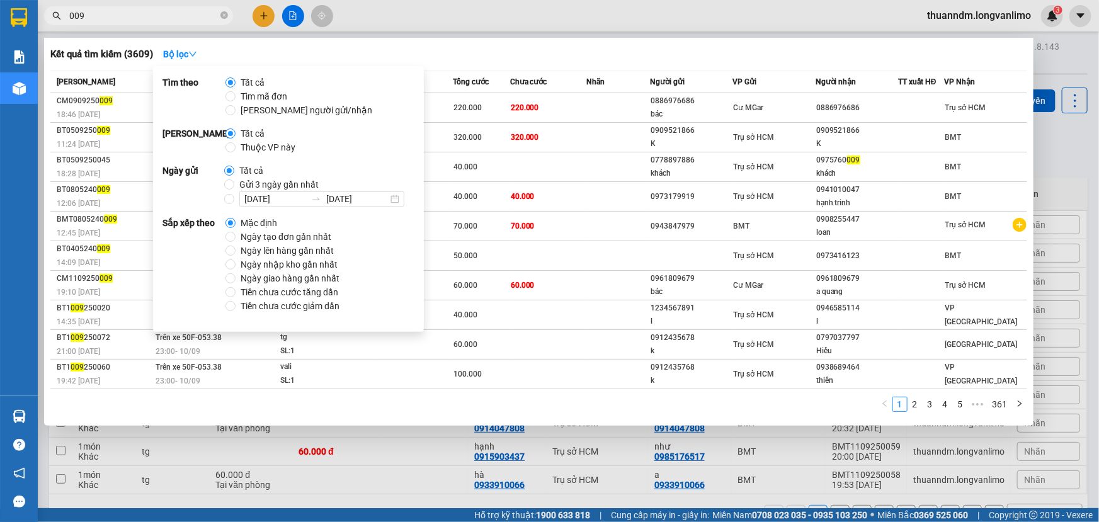
click at [466, 10] on div at bounding box center [549, 261] width 1099 height 522
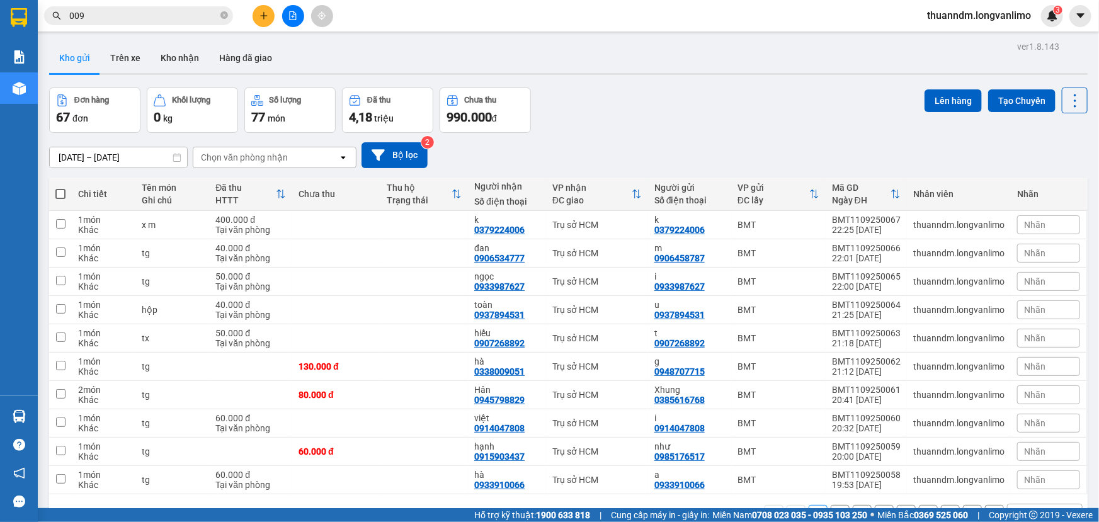
click at [155, 162] on input "[DATE] – [DATE]" at bounding box center [118, 157] width 137 height 20
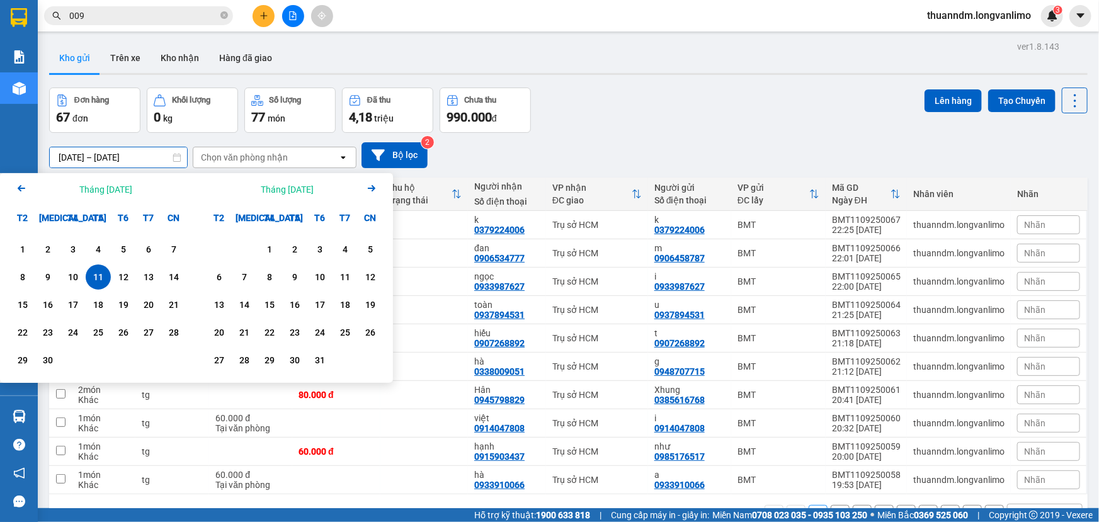
click at [256, 163] on div "Chọn văn phòng nhận" at bounding box center [244, 157] width 87 height 13
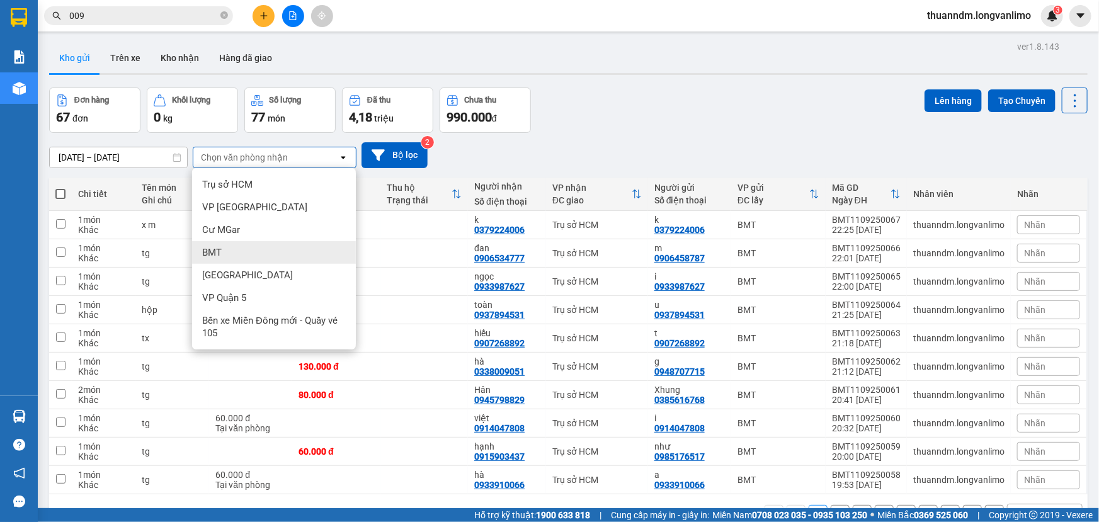
click at [241, 252] on div "BMT" at bounding box center [274, 252] width 164 height 23
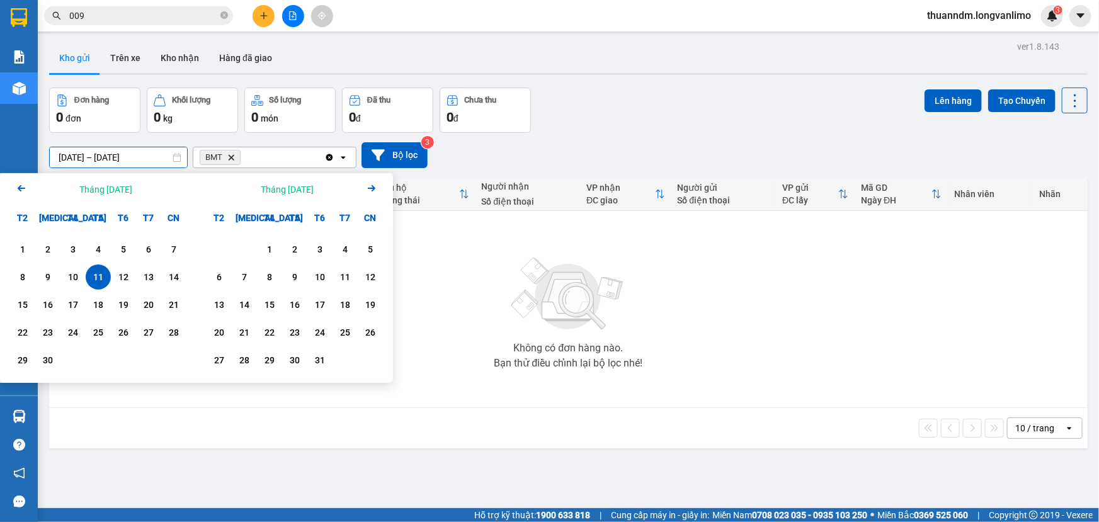
click at [144, 164] on input "[DATE] – [DATE]" at bounding box center [118, 157] width 137 height 20
click at [59, 271] on div "8 9 10 11 12 13 14" at bounding box center [98, 277] width 176 height 25
click at [103, 273] on div "11" at bounding box center [98, 277] width 18 height 15
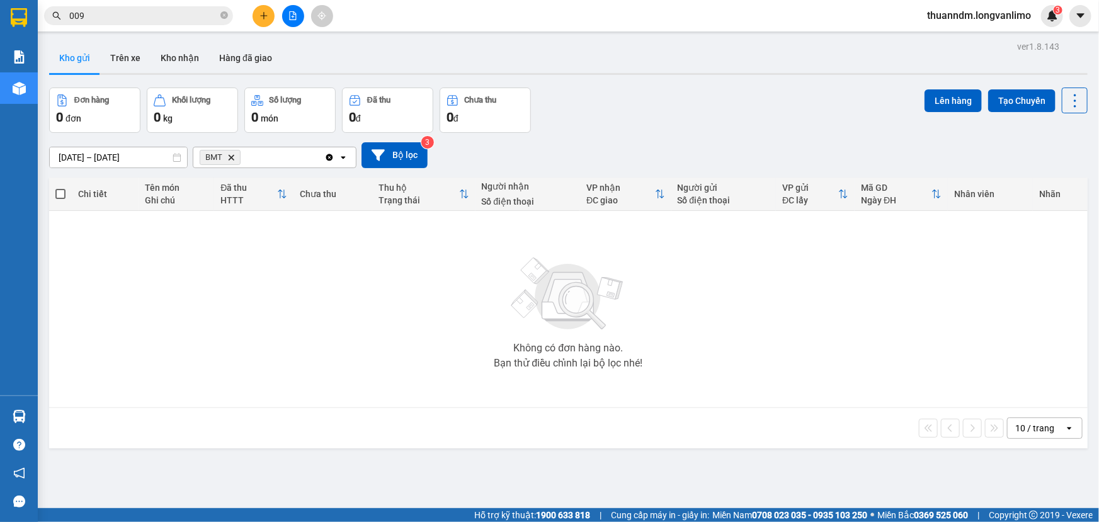
click at [139, 157] on input "[DATE] – [DATE]" at bounding box center [118, 157] width 137 height 20
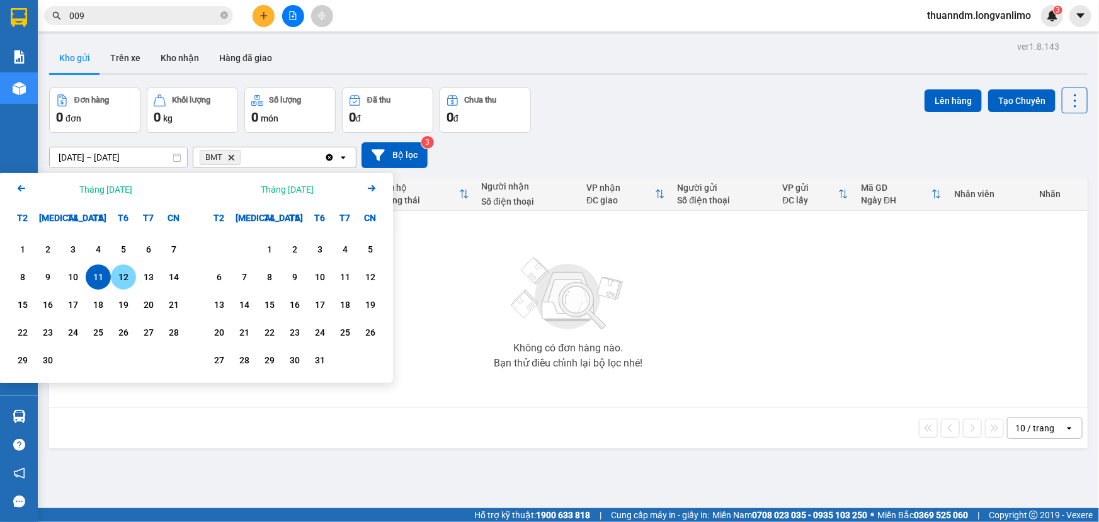
click at [126, 275] on div "12" at bounding box center [124, 277] width 18 height 15
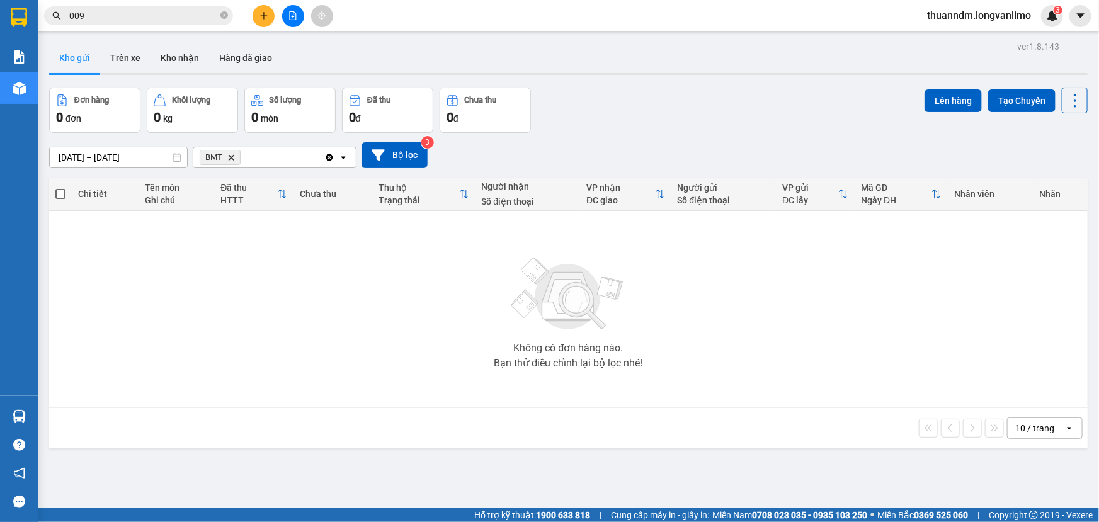
click at [236, 158] on span "BMT Delete" at bounding box center [220, 157] width 41 height 15
click at [231, 155] on icon "Delete" at bounding box center [231, 158] width 8 height 8
click at [1077, 14] on icon "caret-down" at bounding box center [1080, 15] width 11 height 11
click at [874, 67] on div "Kho gửi Trên xe Kho nhận Hàng đã giao" at bounding box center [568, 59] width 1039 height 33
click at [420, 152] on button "Bộ lọc" at bounding box center [395, 155] width 66 height 26
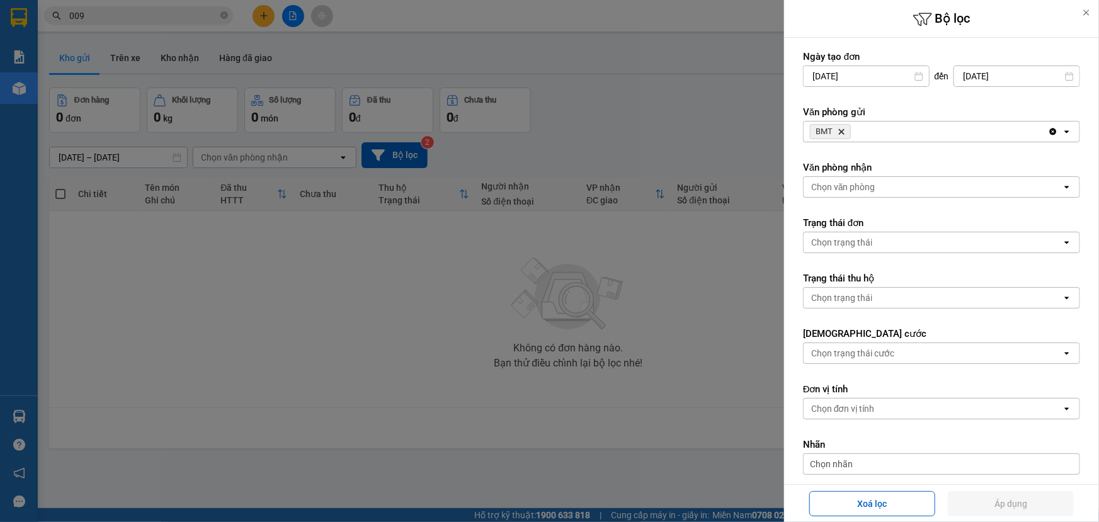
click at [844, 128] on icon "Delete" at bounding box center [842, 132] width 8 height 8
click at [851, 181] on div "Chọn văn phòng" at bounding box center [843, 187] width 64 height 13
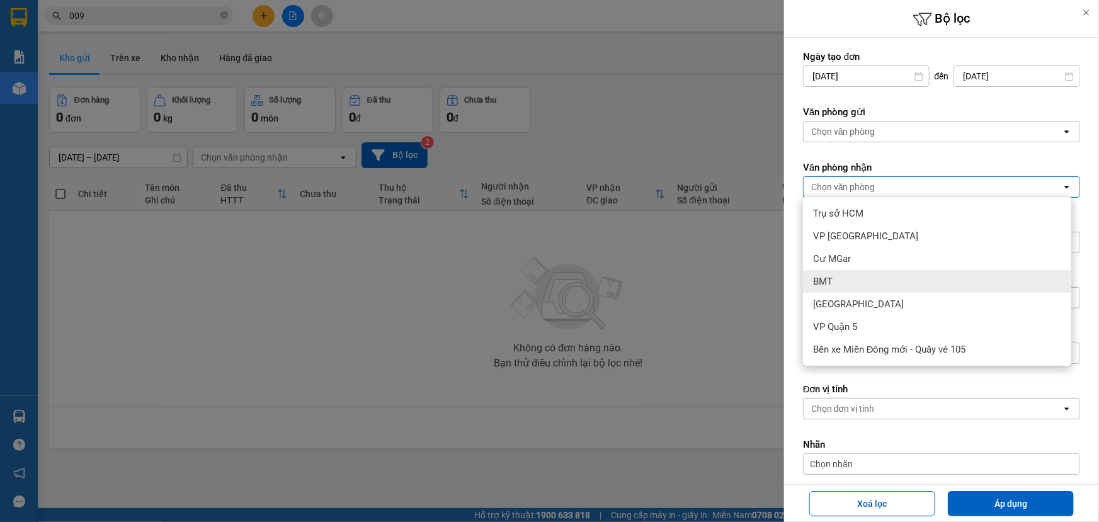
click at [839, 275] on div "BMT" at bounding box center [937, 281] width 268 height 23
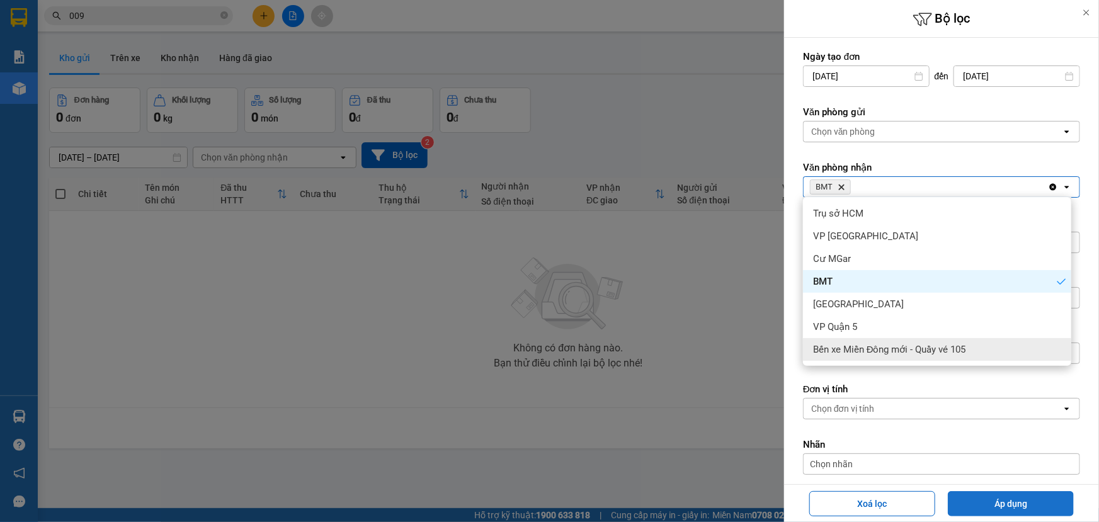
click at [1024, 507] on button "Áp dụng" at bounding box center [1011, 503] width 126 height 25
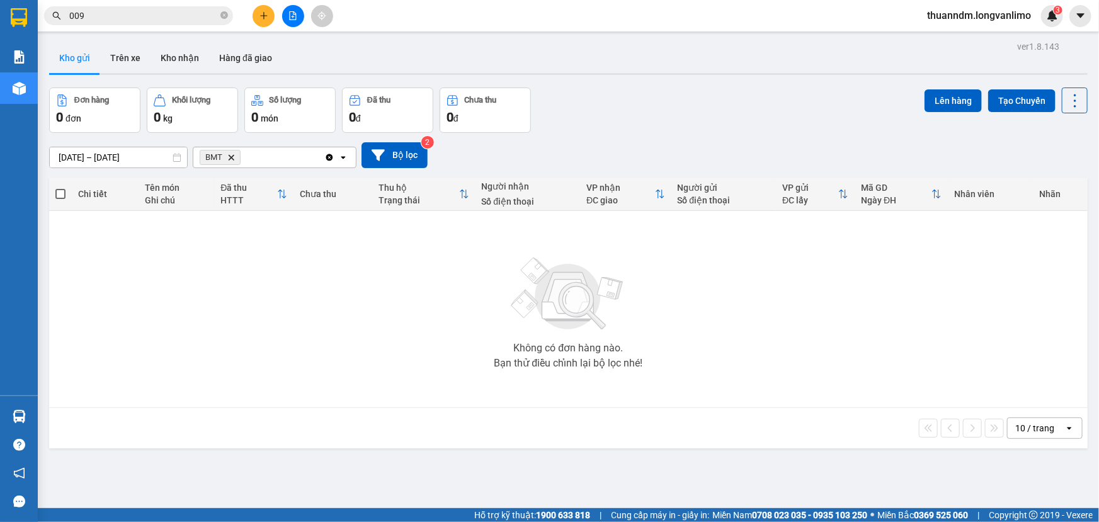
click at [92, 164] on div "ver 1.8.143 Kho gửi Trên xe Kho nhận Hàng đã giao Đơn hàng 0 đơn Khối lượng 0 k…" at bounding box center [568, 299] width 1049 height 522
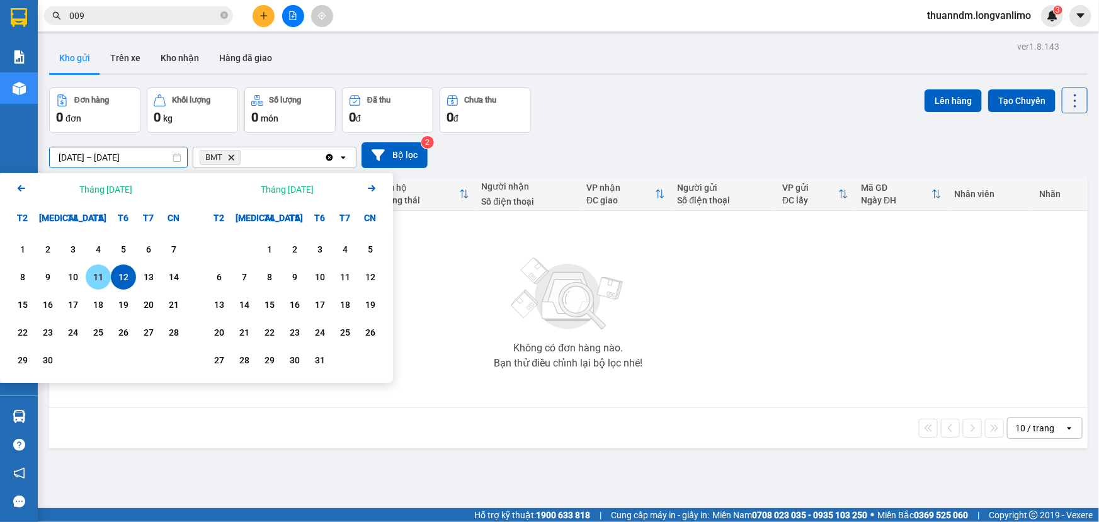
click at [88, 273] on div "11" at bounding box center [98, 277] width 25 height 25
type input "[DATE] – [DATE]"
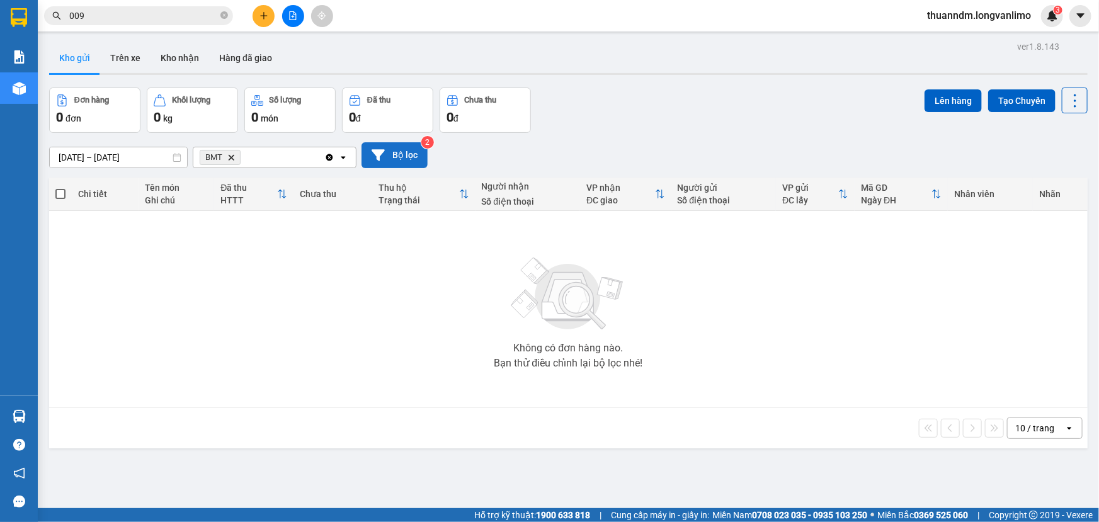
click at [410, 148] on button "Bộ lọc" at bounding box center [395, 155] width 66 height 26
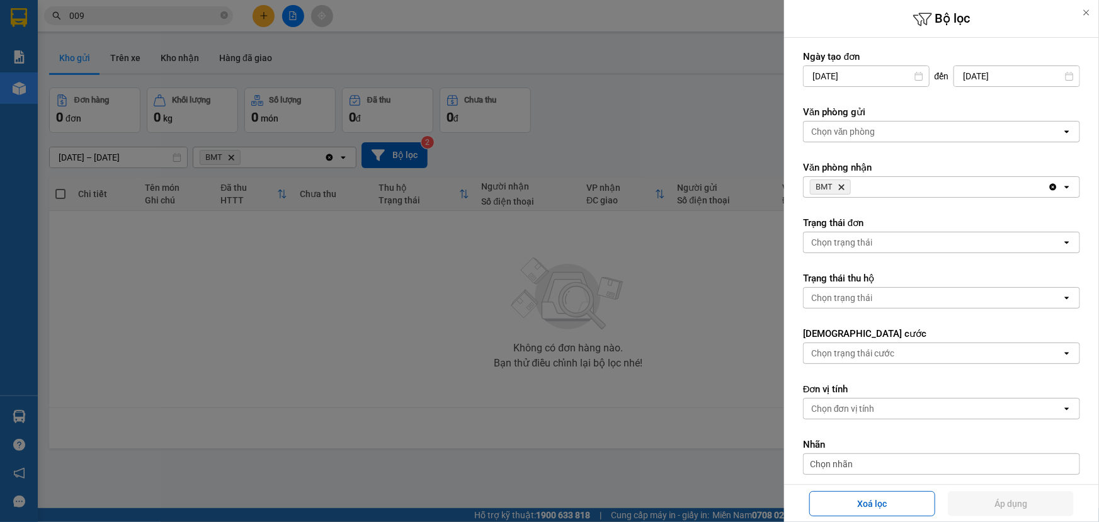
click at [843, 183] on icon "Delete" at bounding box center [842, 187] width 8 height 8
click at [857, 134] on div "Chọn văn phòng" at bounding box center [843, 131] width 64 height 13
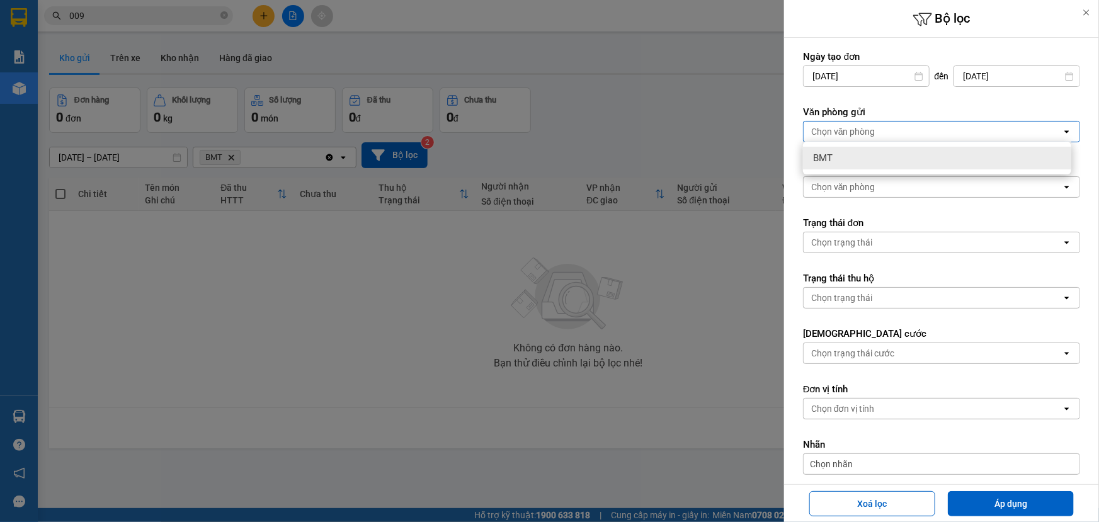
click at [910, 161] on div "BMT" at bounding box center [937, 158] width 268 height 23
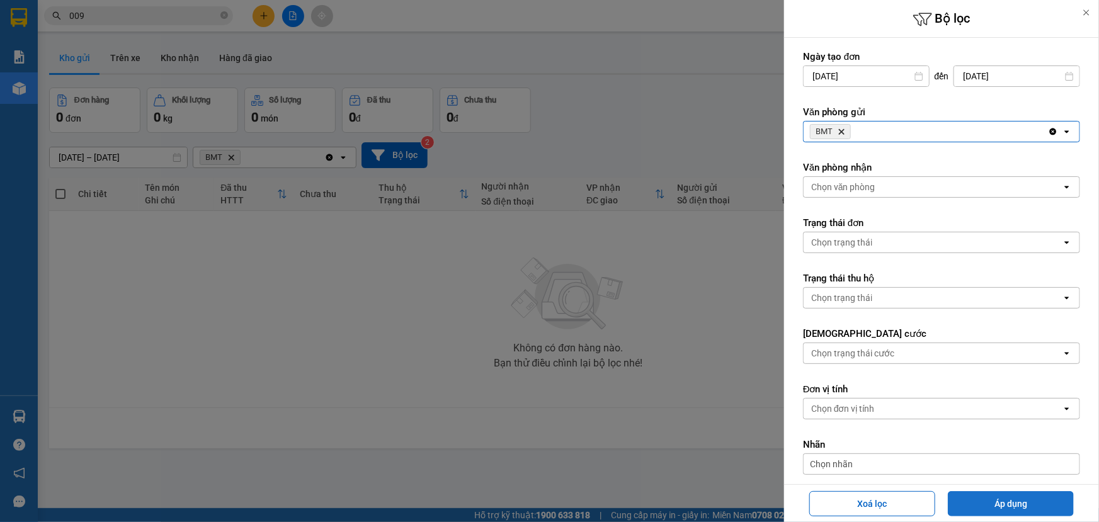
click at [994, 496] on button "Áp dụng" at bounding box center [1011, 503] width 126 height 25
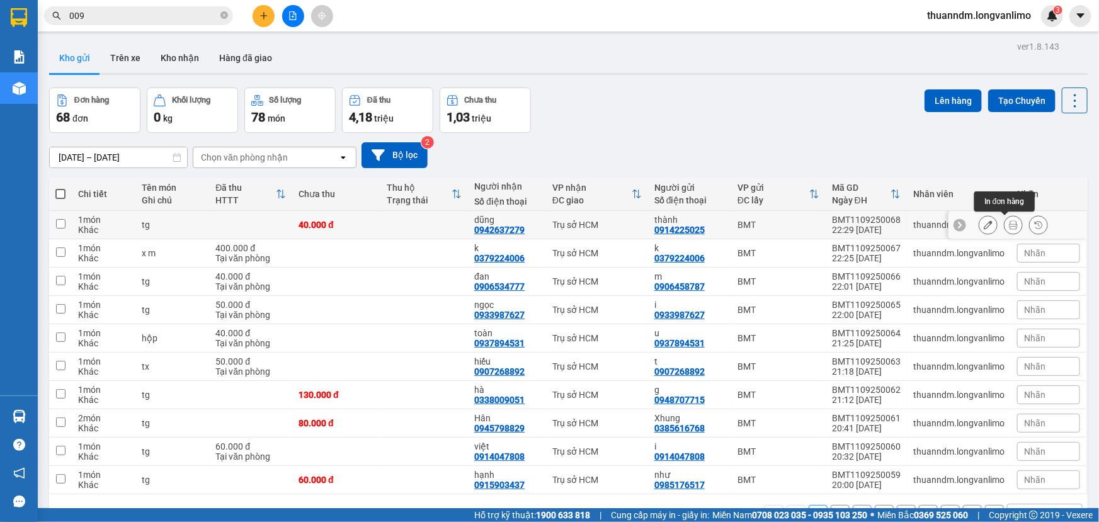
click at [1009, 222] on icon at bounding box center [1013, 225] width 9 height 9
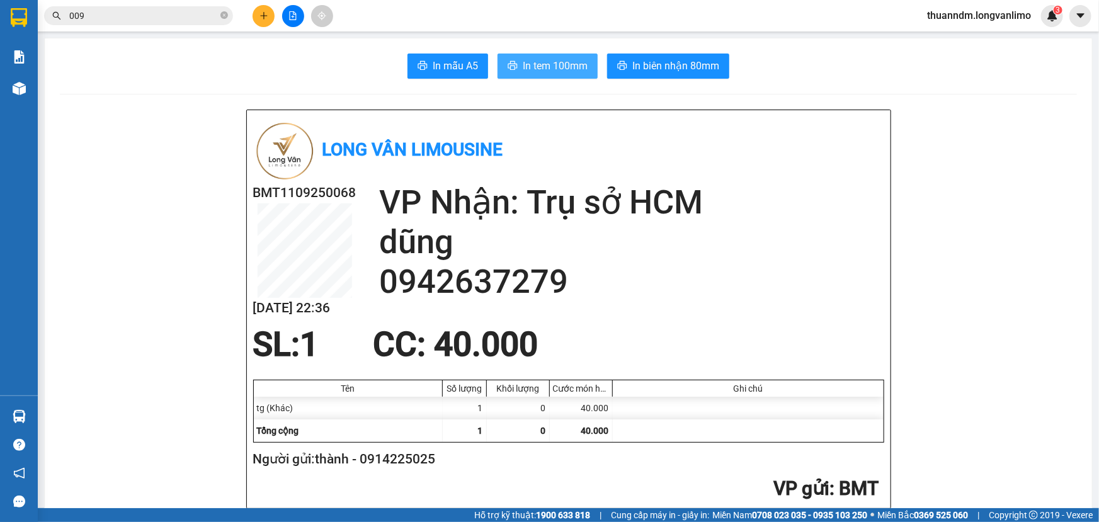
click at [554, 66] on span "In tem 100mm" at bounding box center [555, 66] width 65 height 16
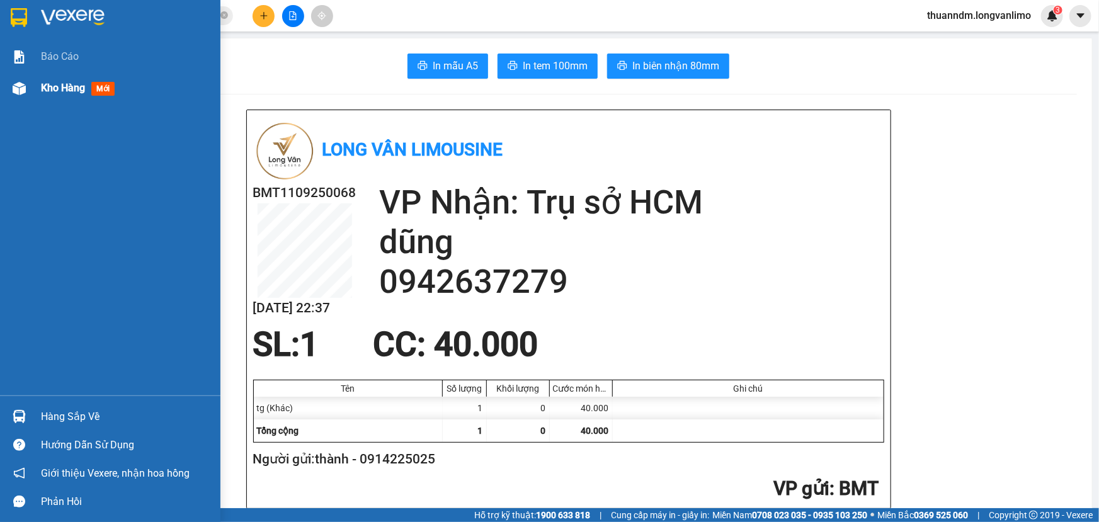
click at [27, 82] on div at bounding box center [19, 88] width 22 height 22
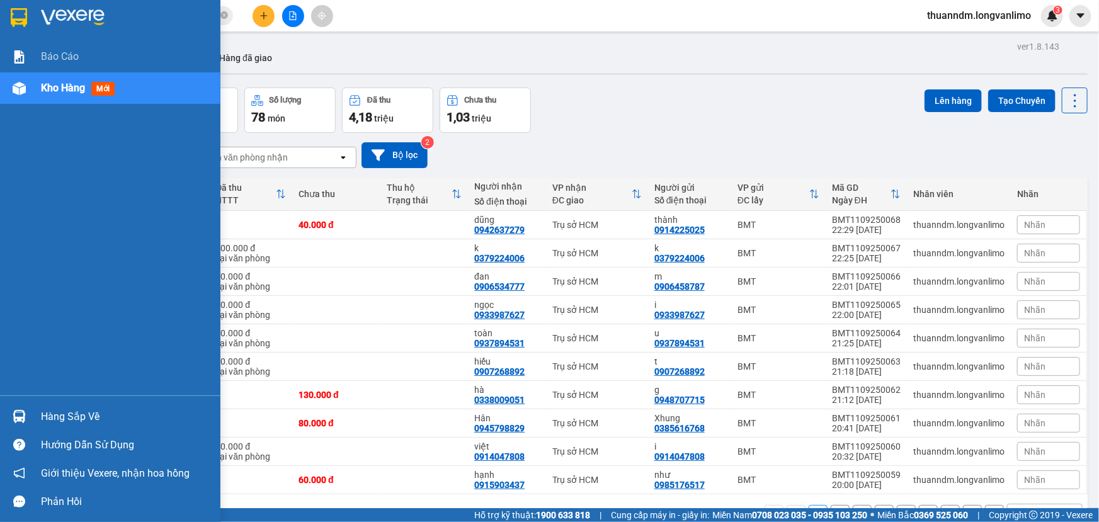
click at [15, 72] on div "Kho hàng mới" at bounding box center [110, 88] width 221 height 32
click at [96, 97] on div "Kho hàng mới" at bounding box center [126, 88] width 170 height 32
click at [12, 18] on img at bounding box center [19, 17] width 16 height 19
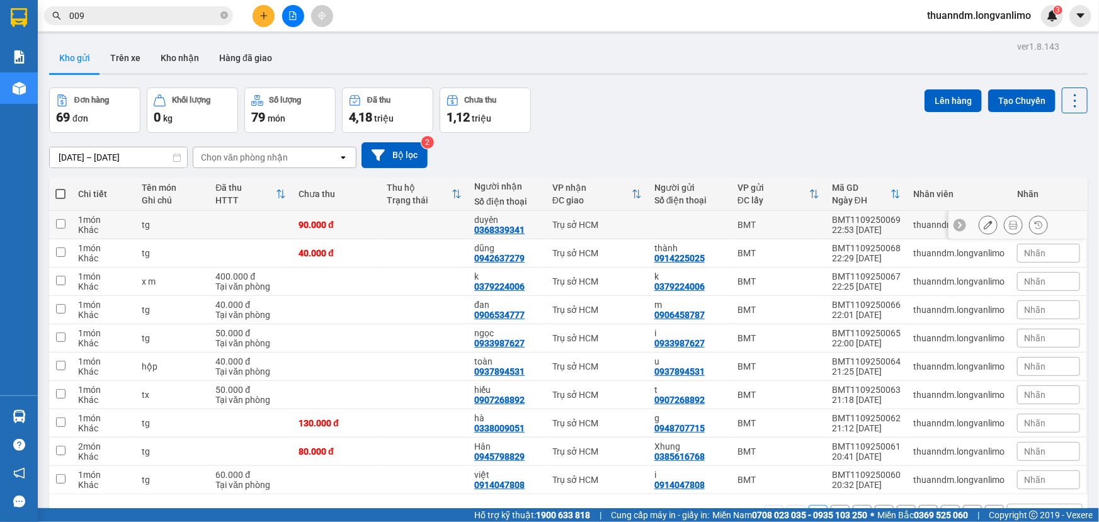
click at [57, 217] on td at bounding box center [60, 225] width 23 height 28
checkbox input "true"
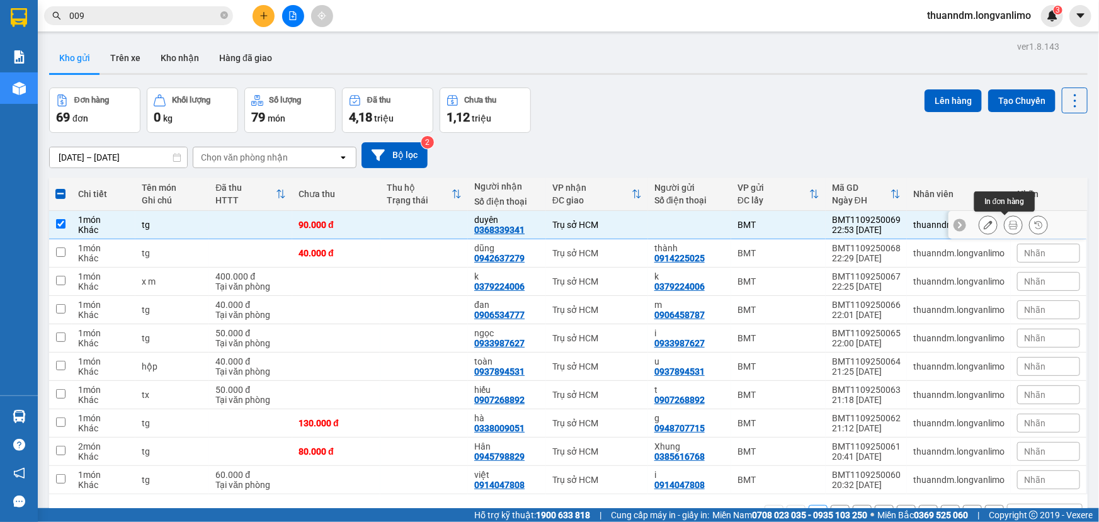
click at [1005, 227] on button at bounding box center [1014, 225] width 18 height 22
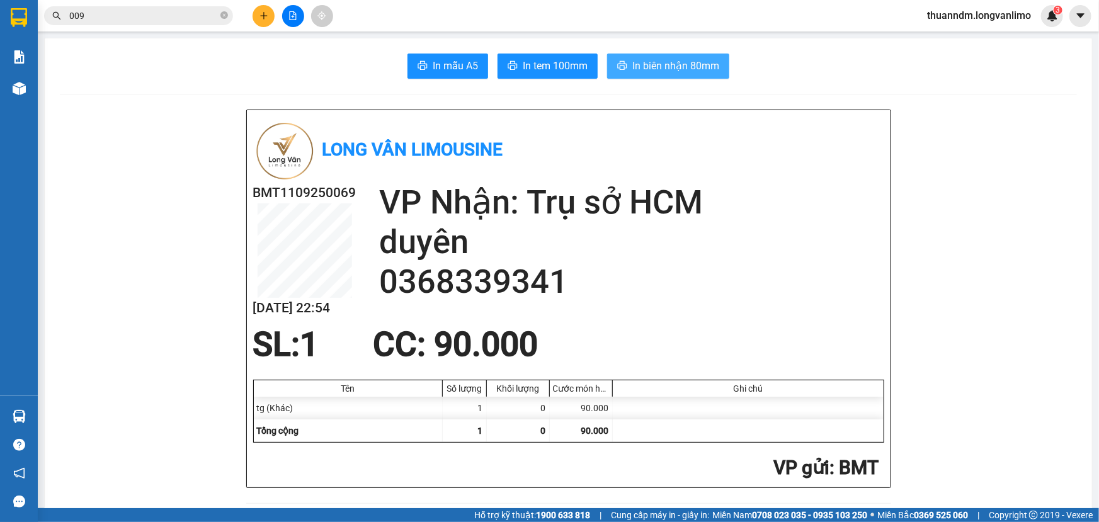
click at [665, 62] on span "In biên nhận 80mm" at bounding box center [676, 66] width 87 height 16
click at [572, 72] on span "In tem 100mm" at bounding box center [555, 66] width 65 height 16
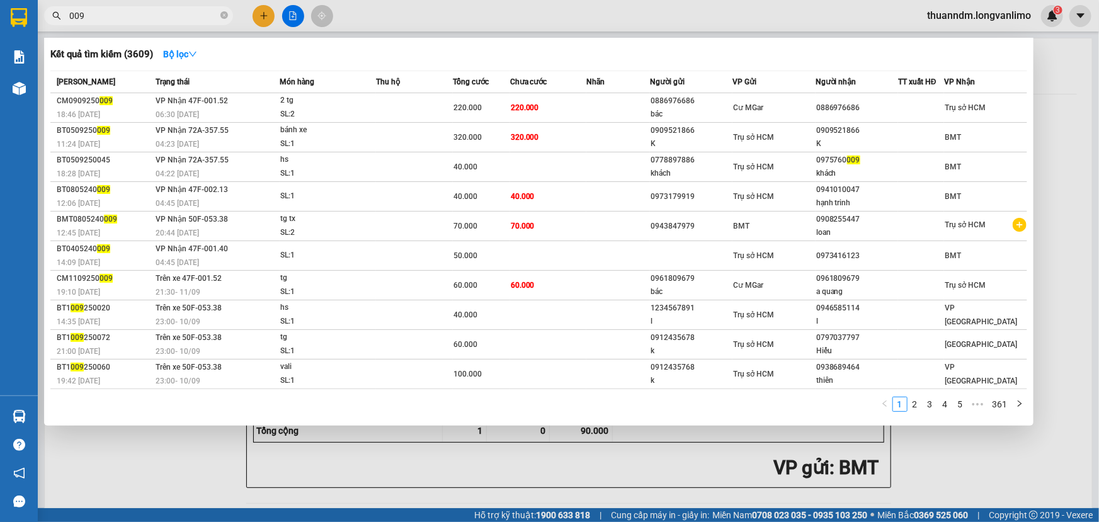
click at [127, 9] on input "009" at bounding box center [143, 16] width 149 height 14
type input "0"
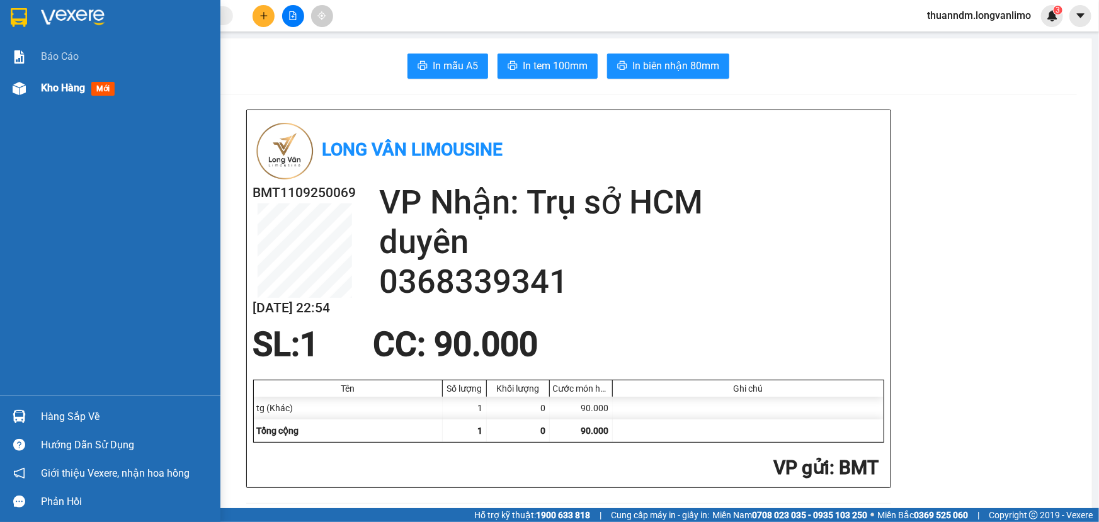
click at [37, 89] on div "Kho hàng mới" at bounding box center [110, 88] width 221 height 32
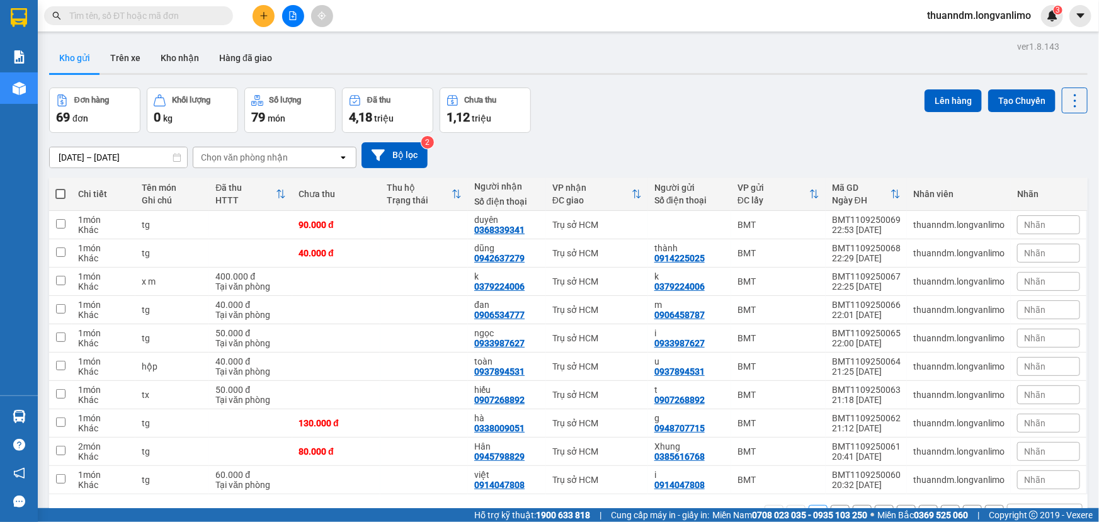
click at [110, 21] on input "text" at bounding box center [143, 16] width 149 height 14
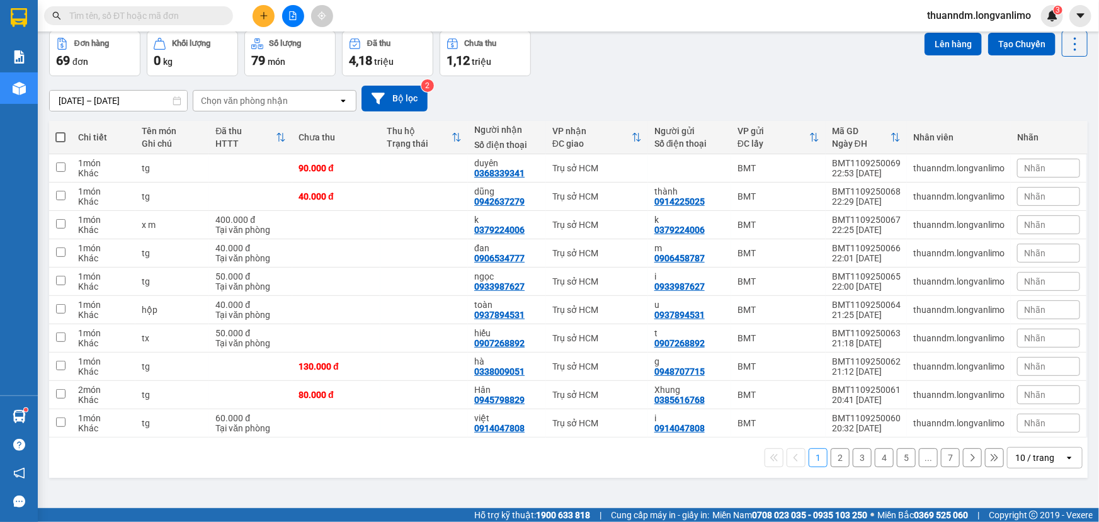
click at [831, 451] on button "2" at bounding box center [840, 458] width 19 height 19
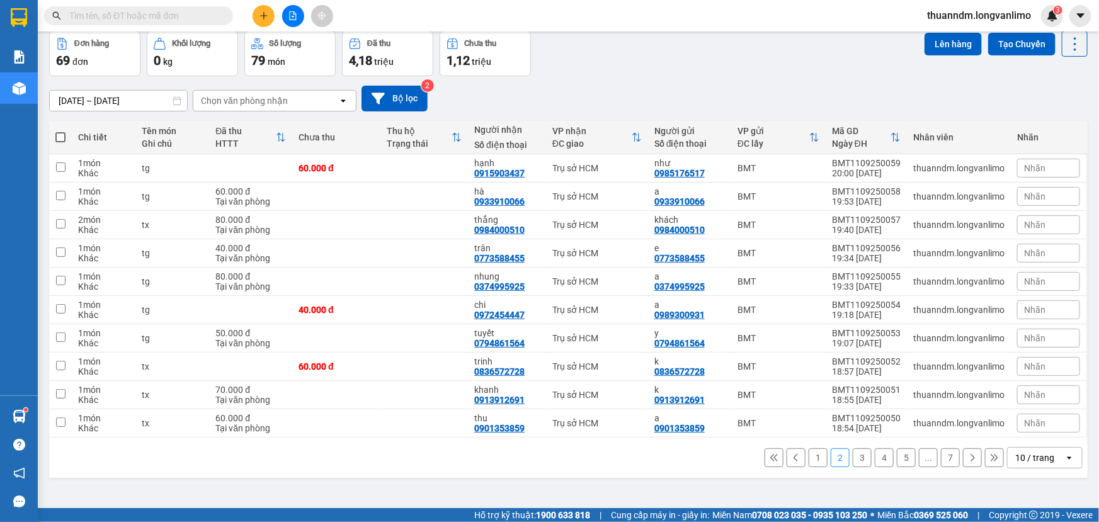
click at [856, 456] on button "3" at bounding box center [862, 458] width 19 height 19
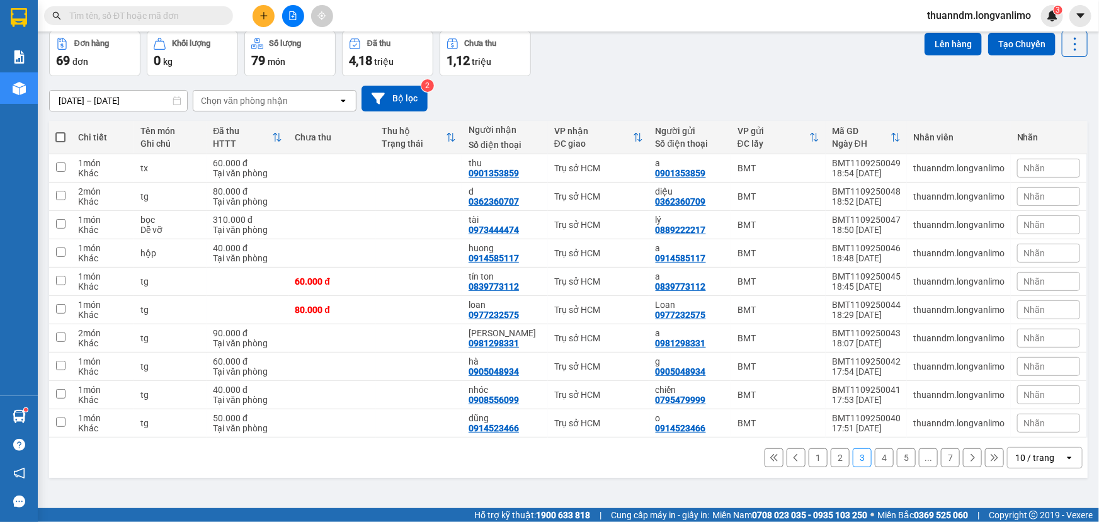
click at [875, 454] on button "4" at bounding box center [884, 458] width 19 height 19
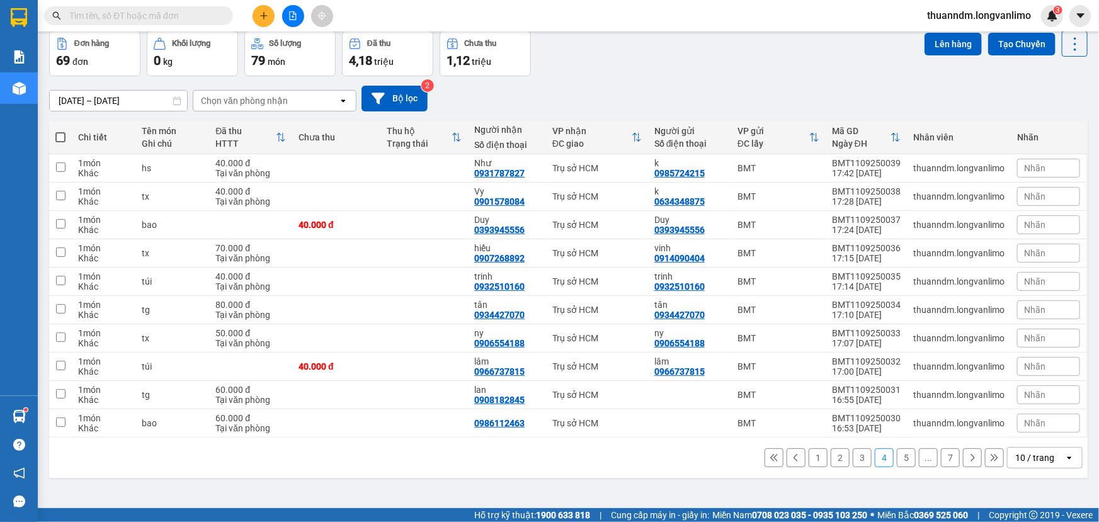
click at [900, 454] on button "5" at bounding box center [906, 458] width 19 height 19
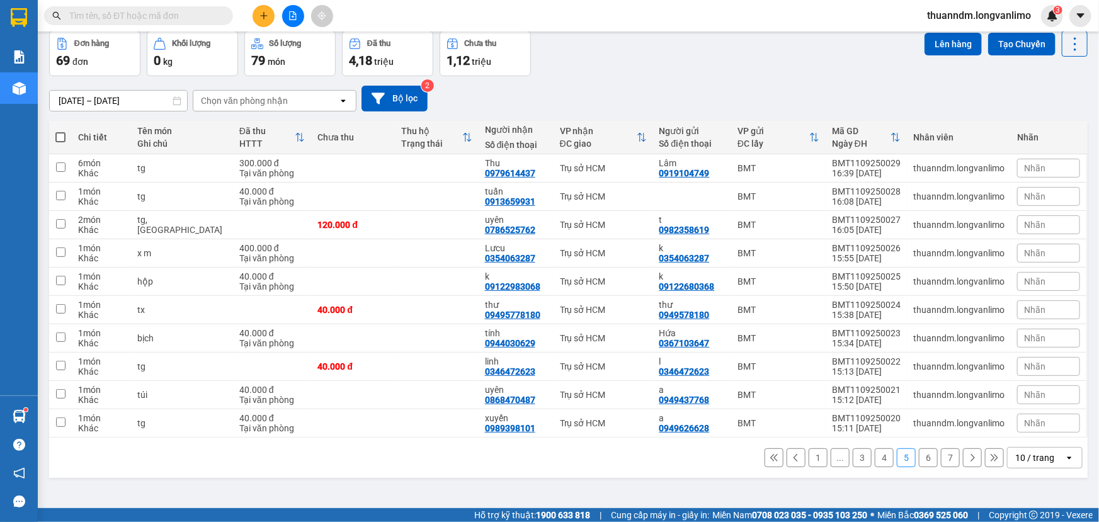
click at [928, 462] on button "6" at bounding box center [928, 458] width 19 height 19
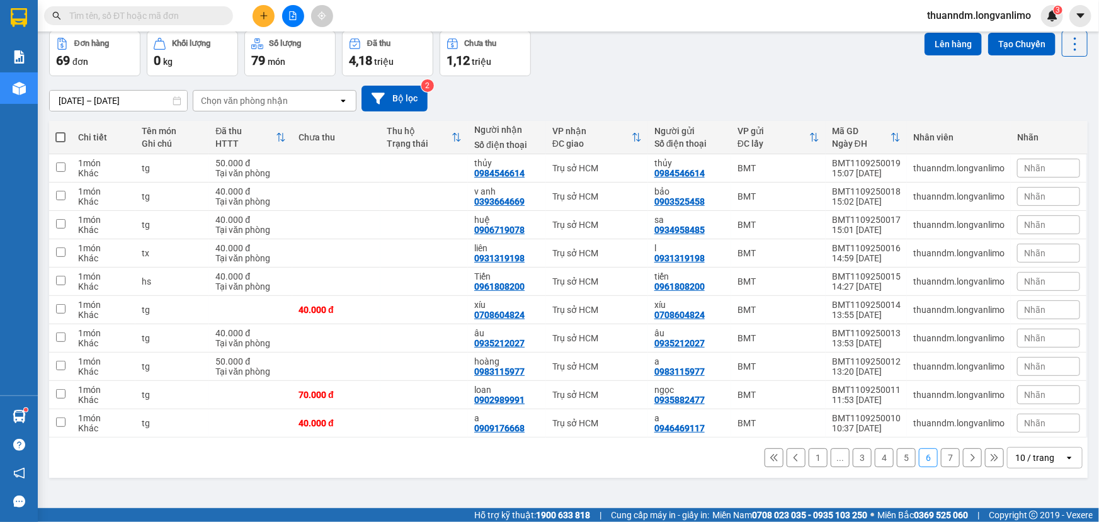
click at [941, 457] on button "7" at bounding box center [950, 458] width 19 height 19
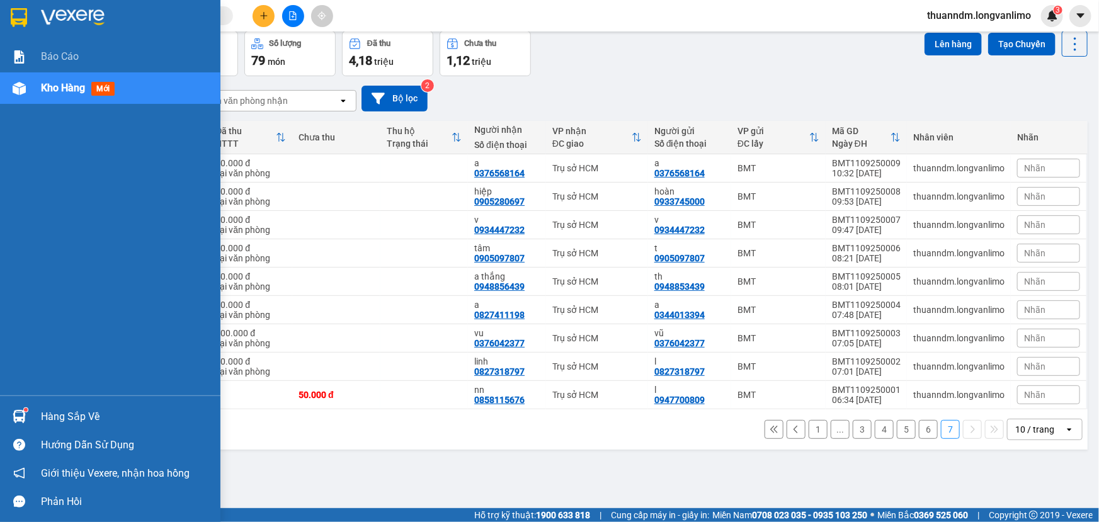
drag, startPoint x: 23, startPoint y: 18, endPoint x: 59, endPoint y: 8, distance: 36.7
click at [23, 18] on img at bounding box center [19, 17] width 16 height 19
